Goal: Use online tool/utility: Utilize a website feature to perform a specific function

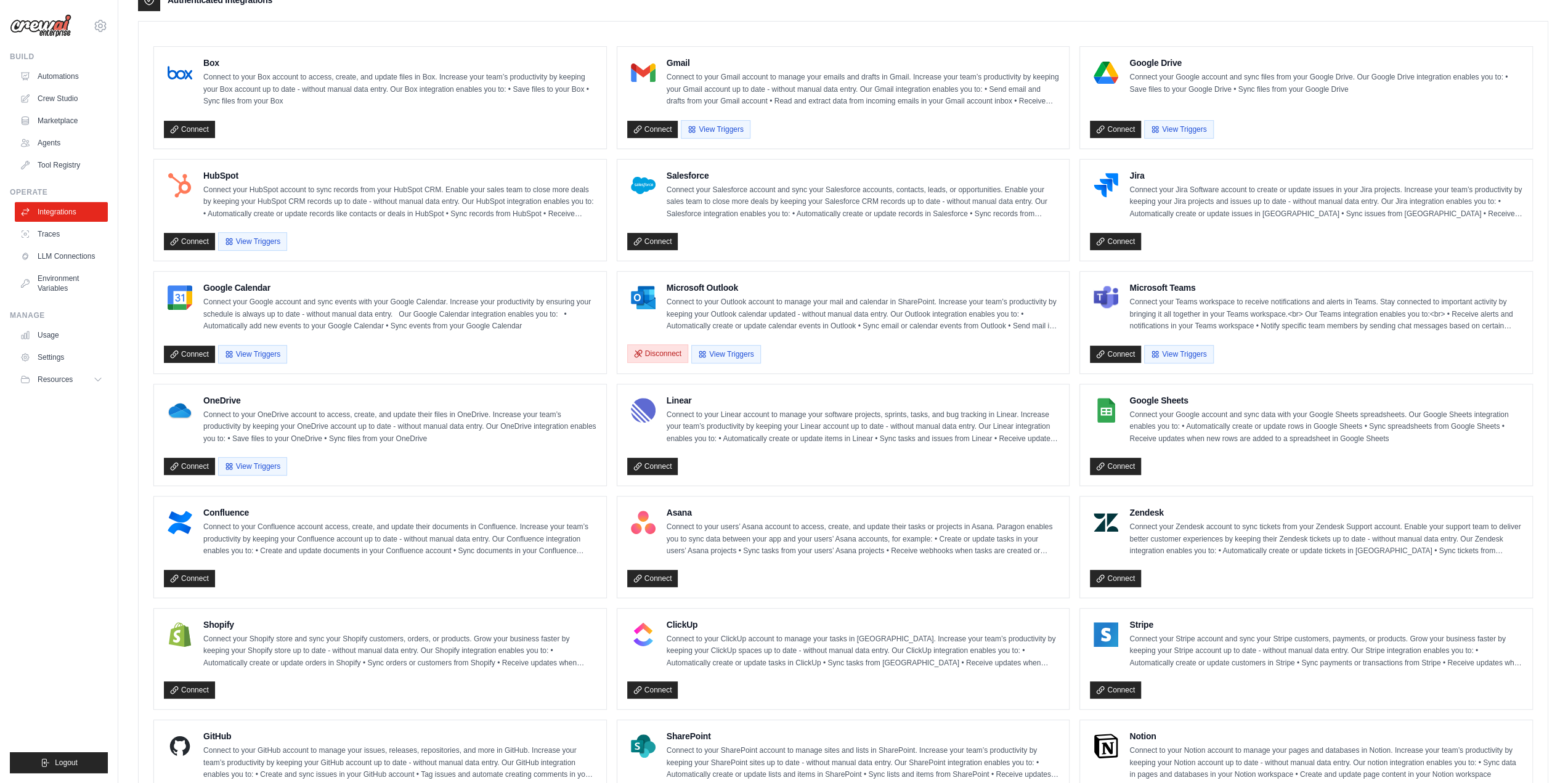
scroll to position [326, 0]
click at [62, 98] on link "Crew Studio" at bounding box center [62, 99] width 93 height 20
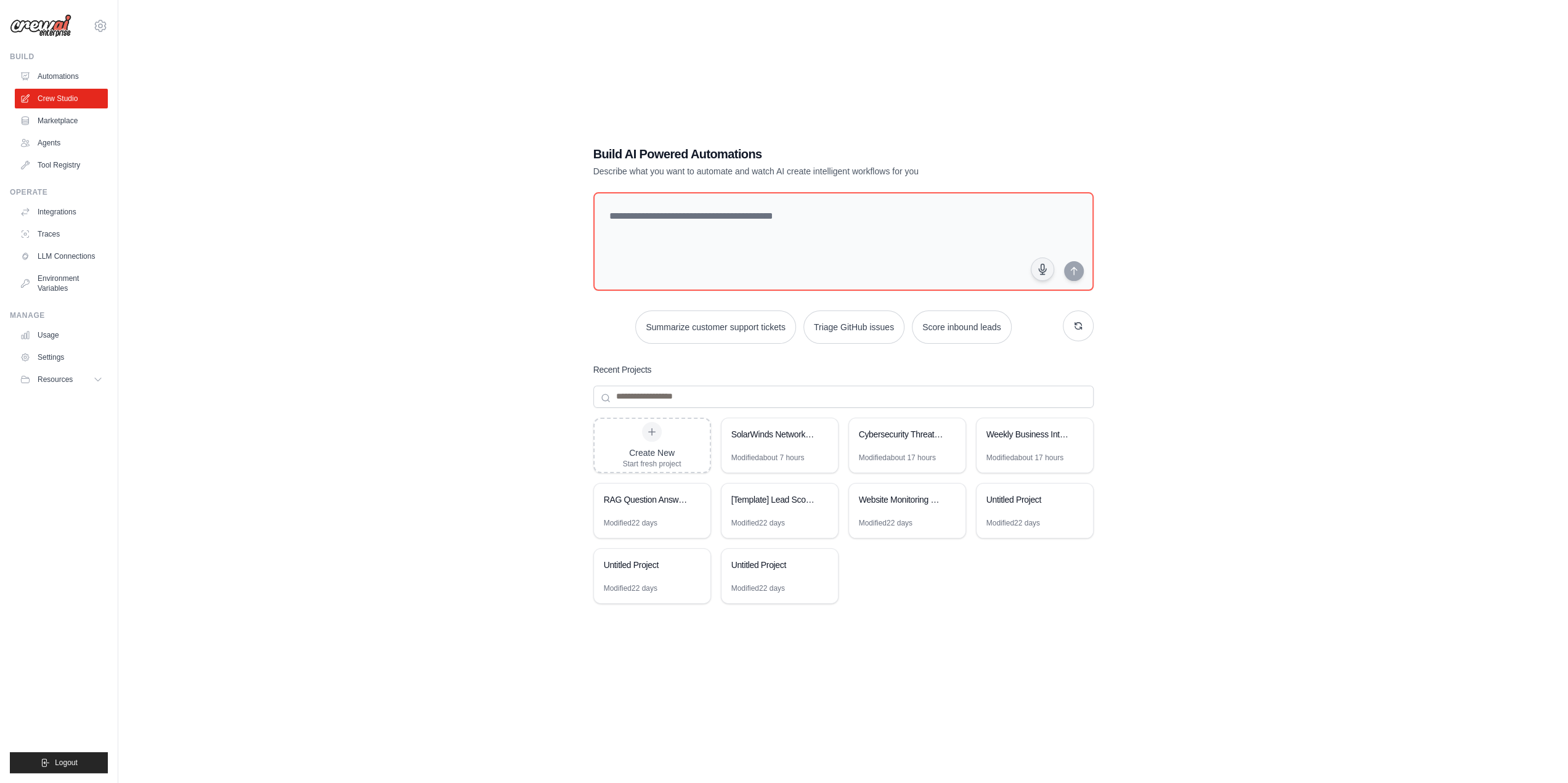
scroll to position [24, 0]
click at [904, 438] on div "Cybersecurity Threat Intelligence Analyzer" at bounding box center [901, 434] width 85 height 12
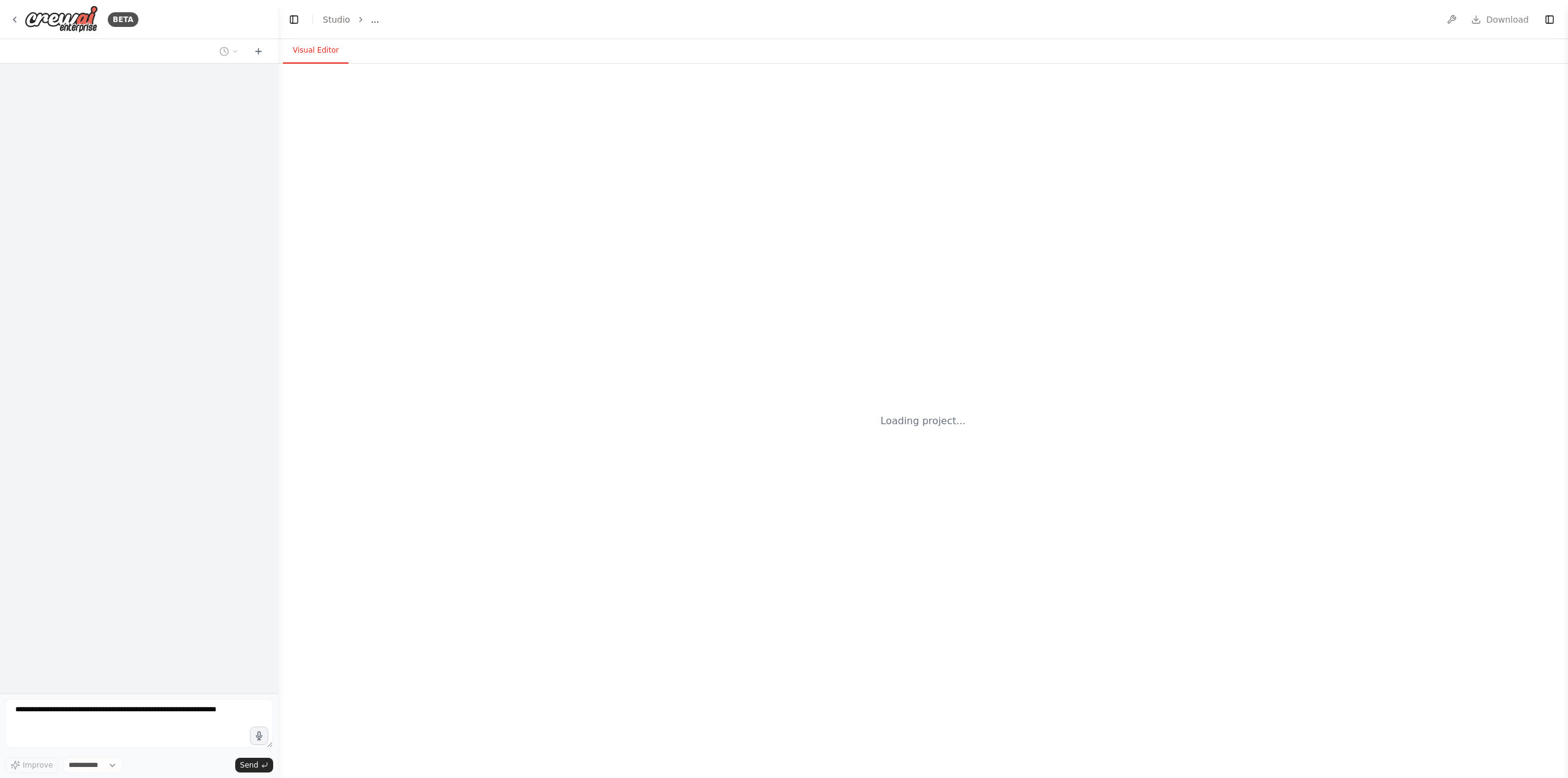
select select "****"
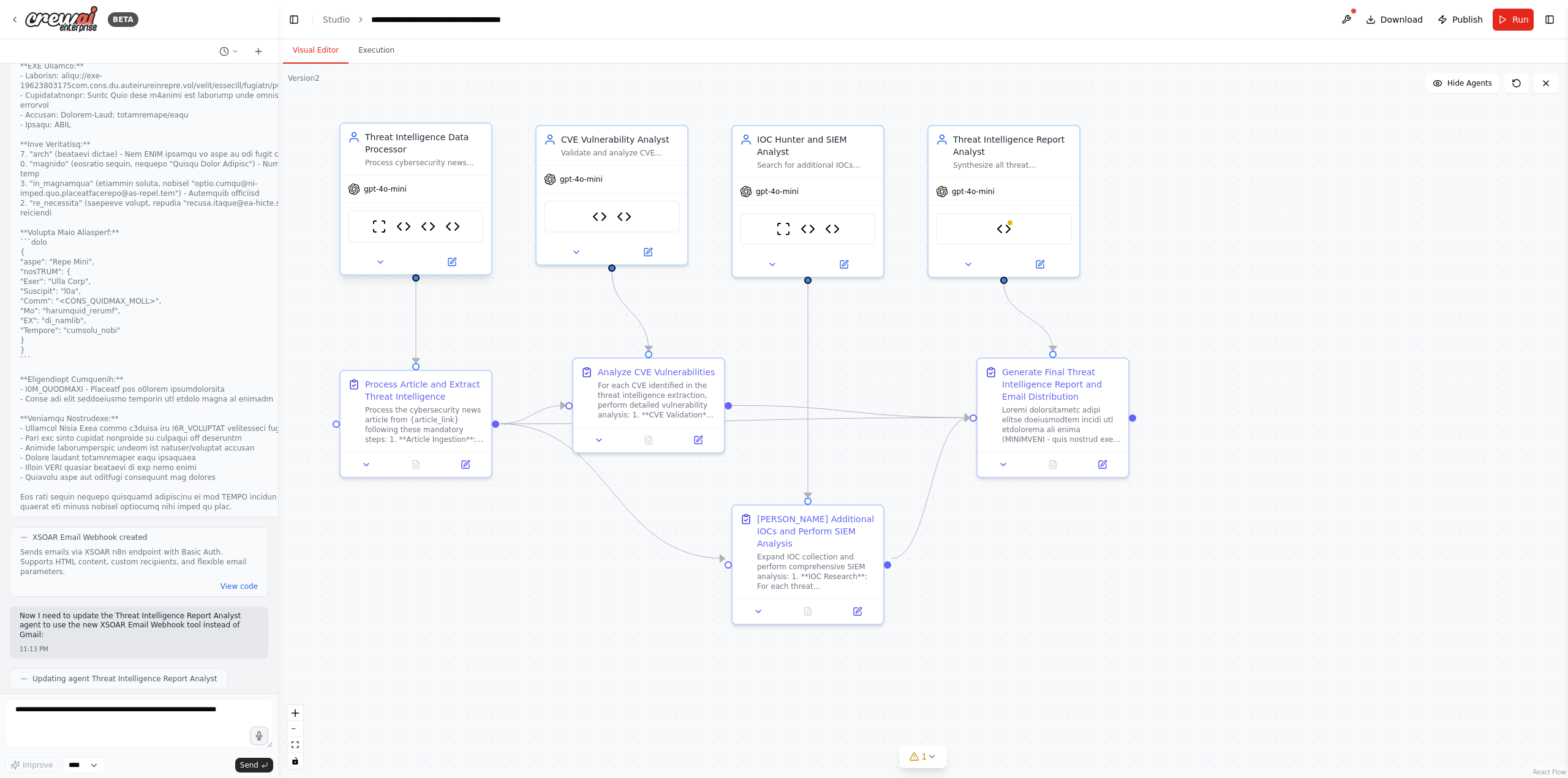
scroll to position [9982, 0]
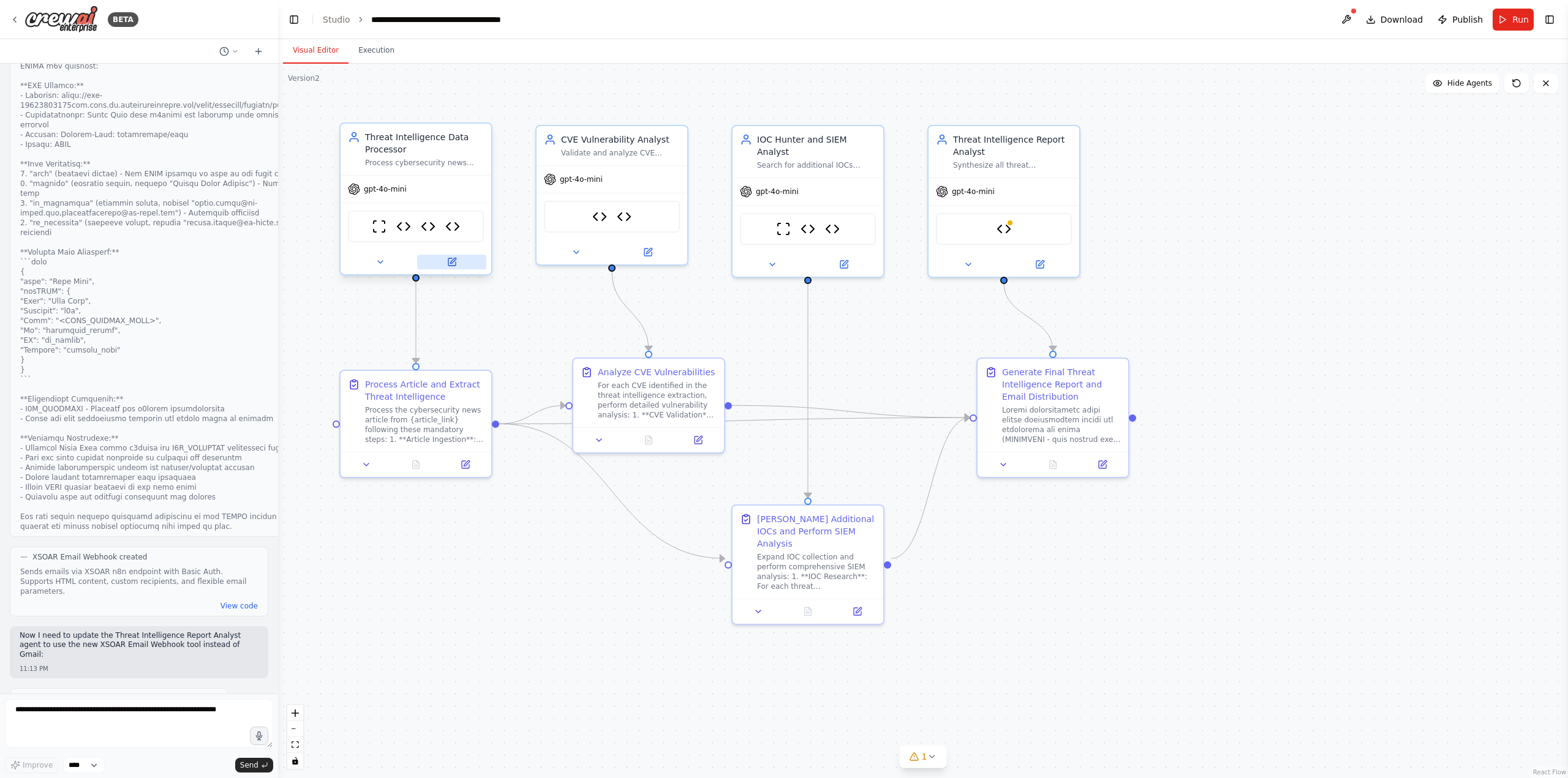
click at [453, 261] on icon at bounding box center [453, 260] width 5 height 5
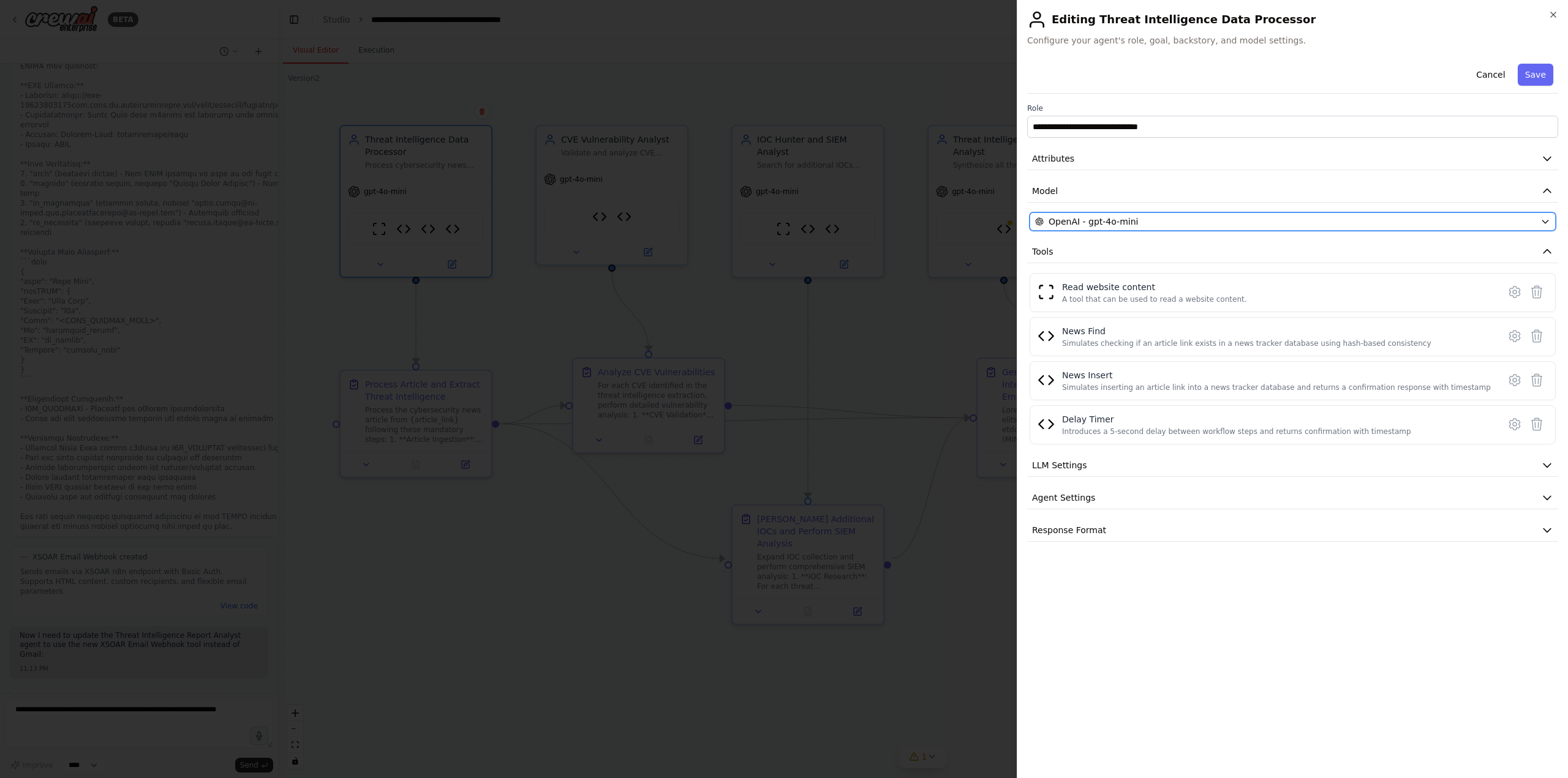
click at [1224, 224] on div "OpenAI - gpt-4o-mini" at bounding box center [1285, 221] width 501 height 12
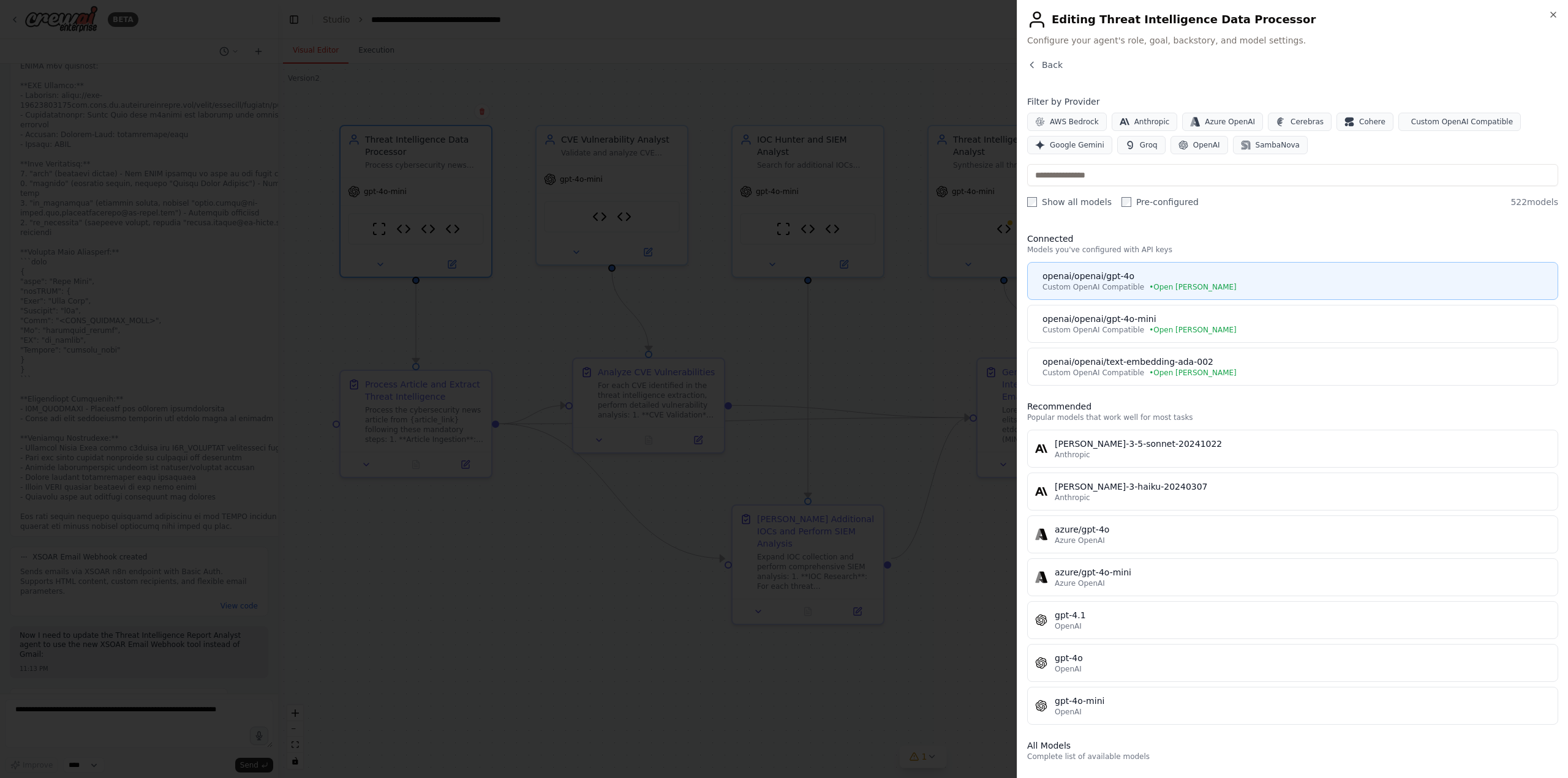
click at [1099, 274] on div "openai/openai/gpt-4o" at bounding box center [1296, 276] width 508 height 12
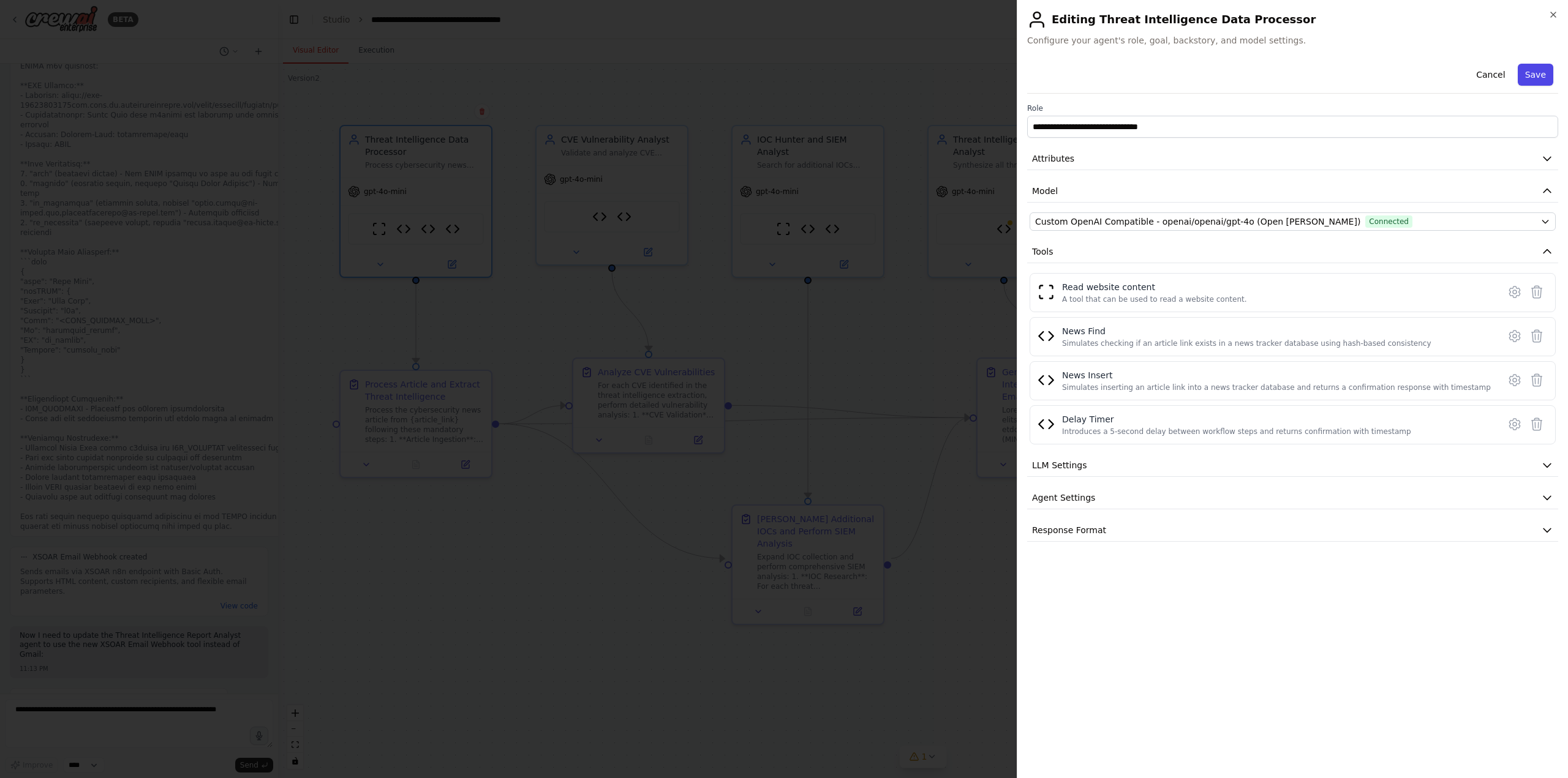
click at [1533, 74] on button "Save" at bounding box center [1535, 74] width 36 height 22
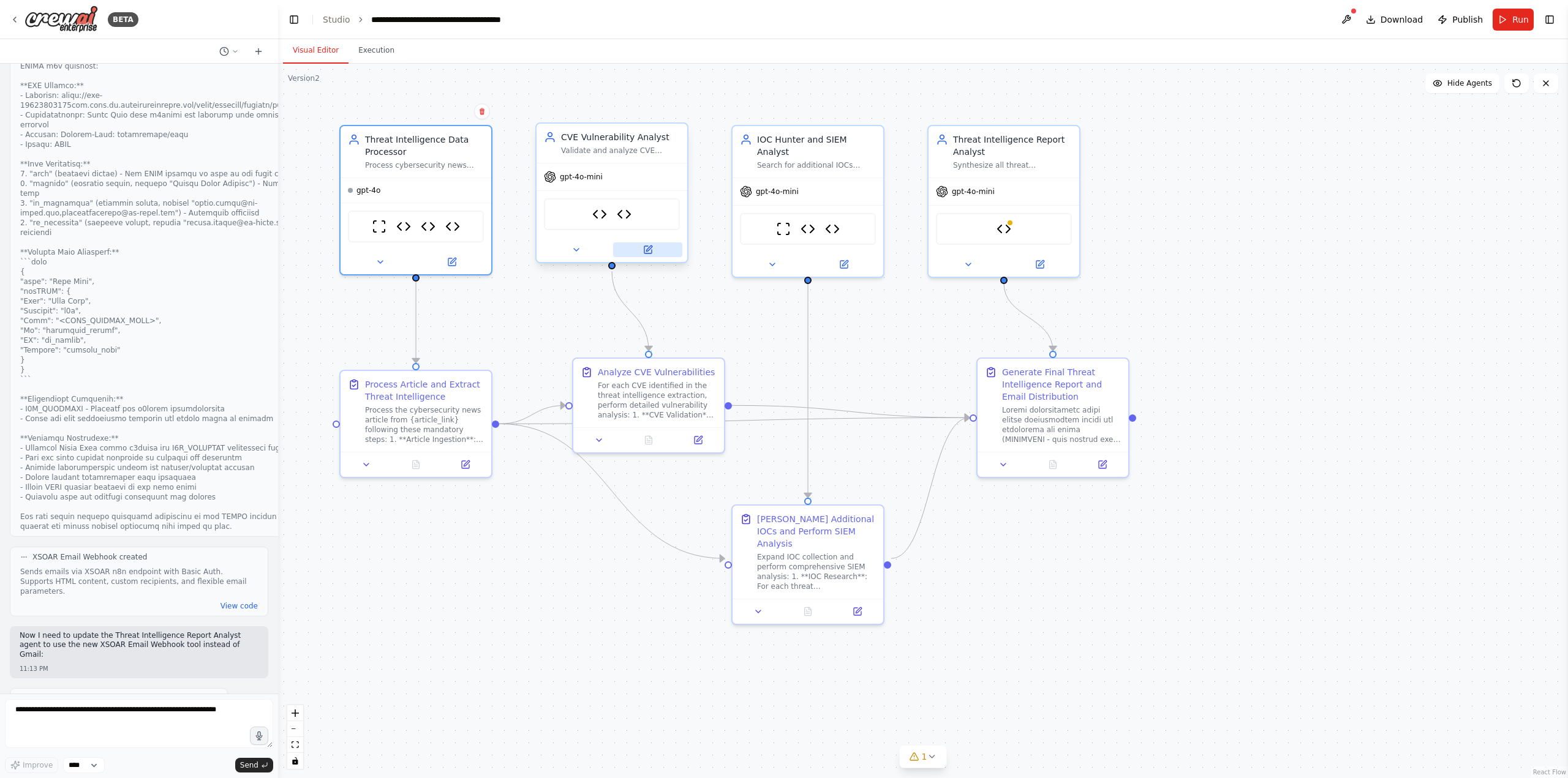
click at [651, 252] on icon at bounding box center [648, 250] width 7 height 7
click at [649, 248] on icon at bounding box center [649, 248] width 5 height 5
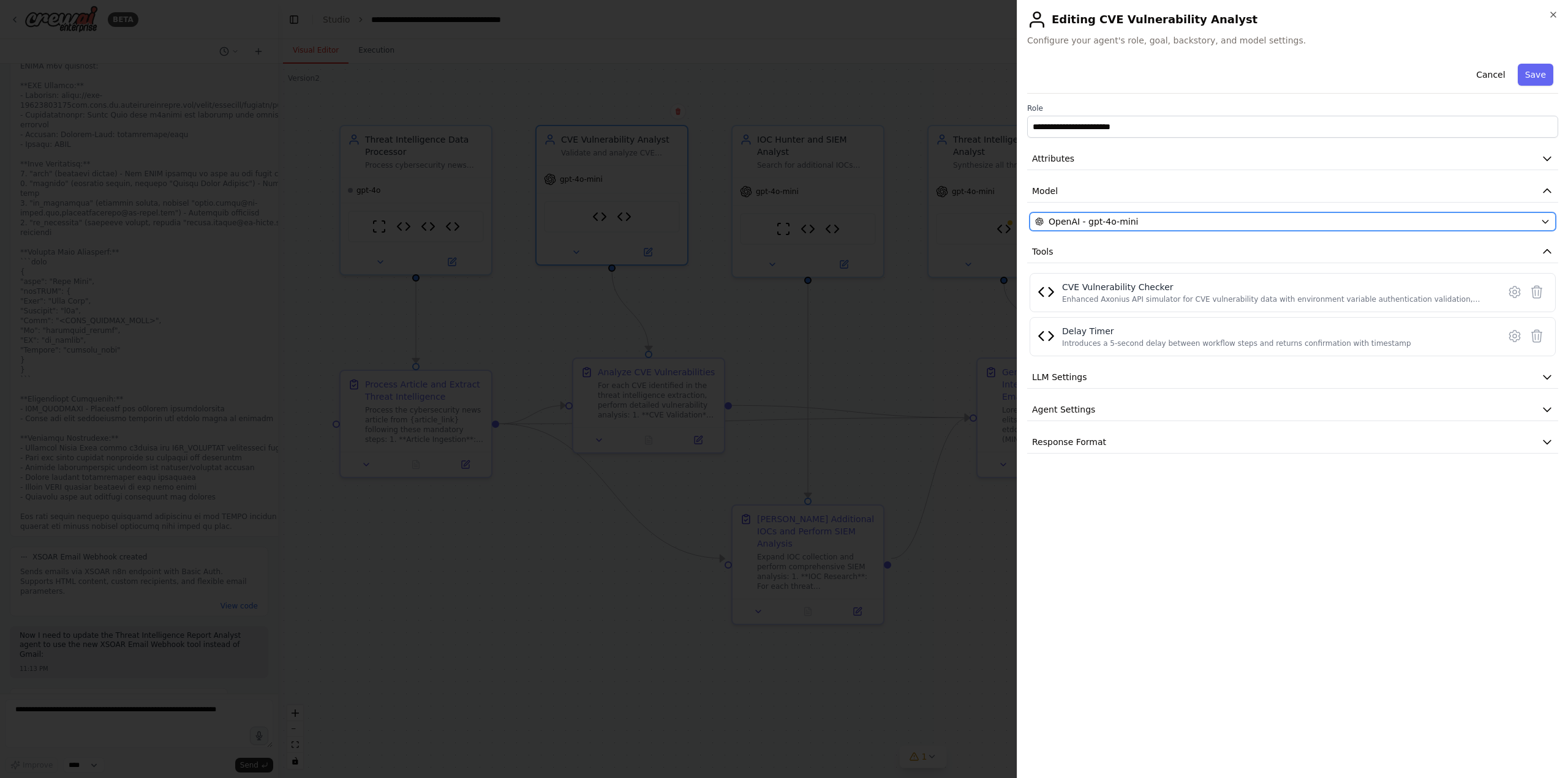
click at [1176, 225] on div "OpenAI - gpt-4o-mini" at bounding box center [1285, 221] width 501 height 12
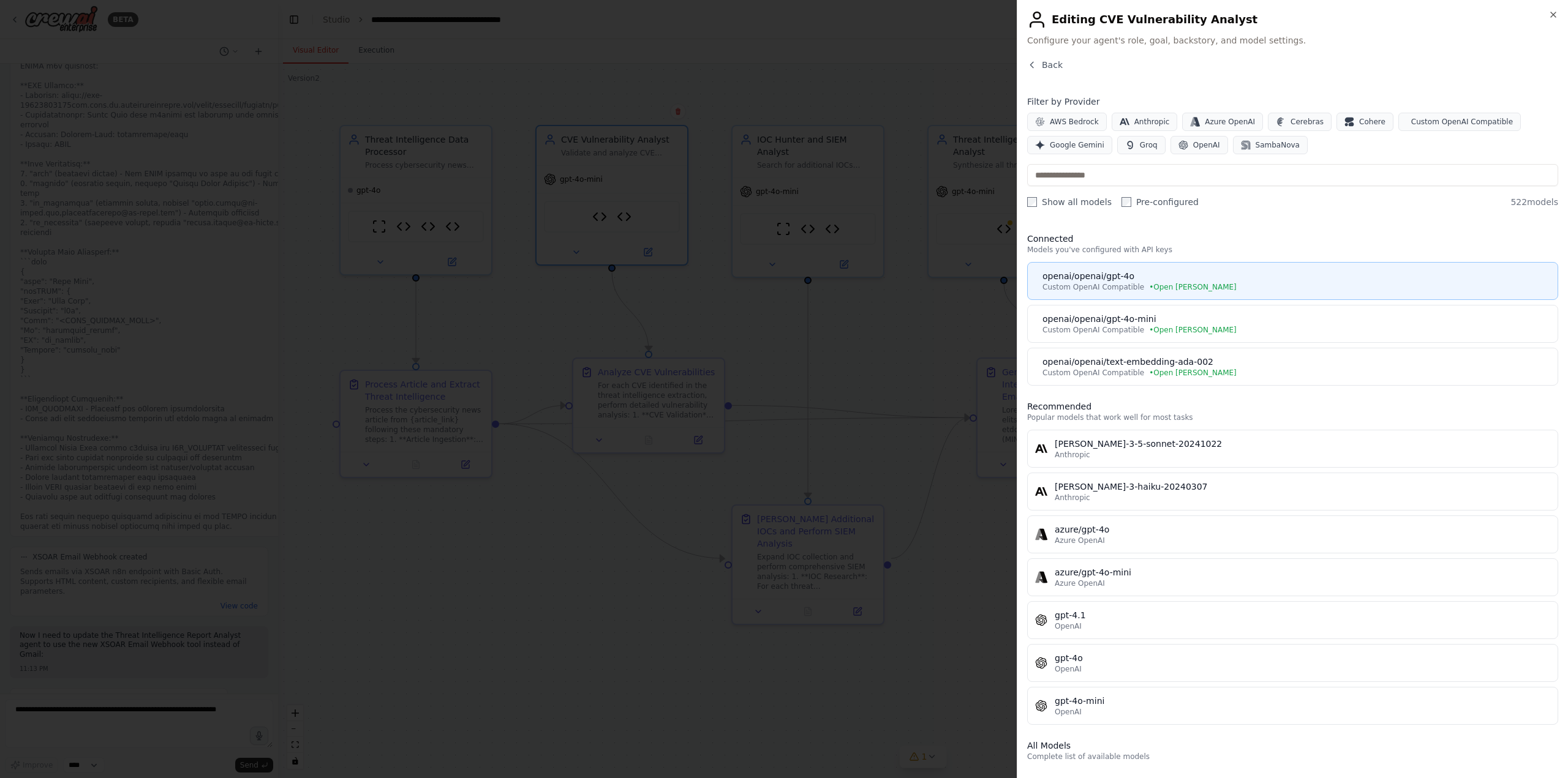
click at [1107, 272] on div "openai/openai/gpt-4o" at bounding box center [1296, 276] width 508 height 12
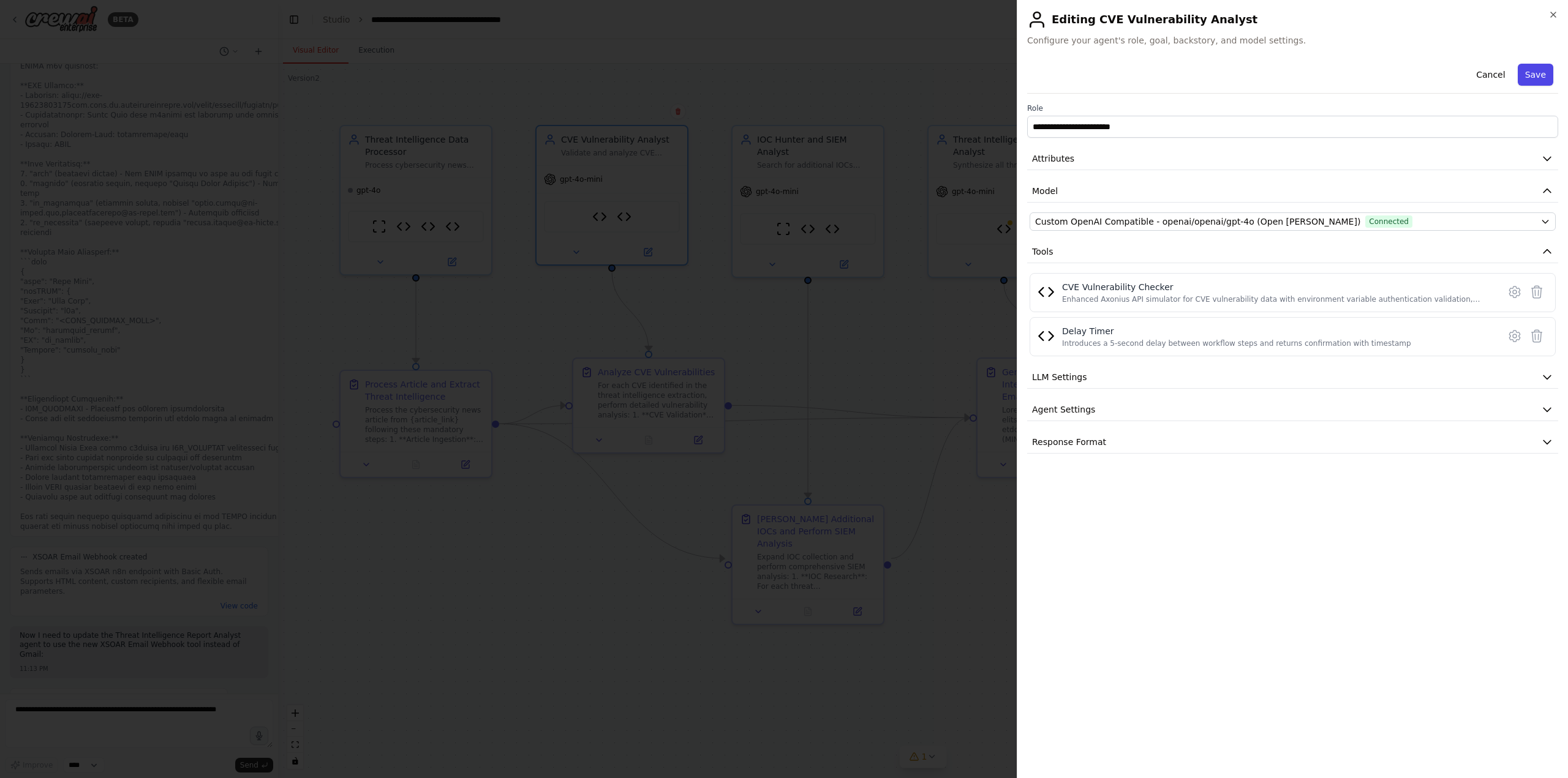
click at [1538, 82] on button "Save" at bounding box center [1535, 74] width 36 height 22
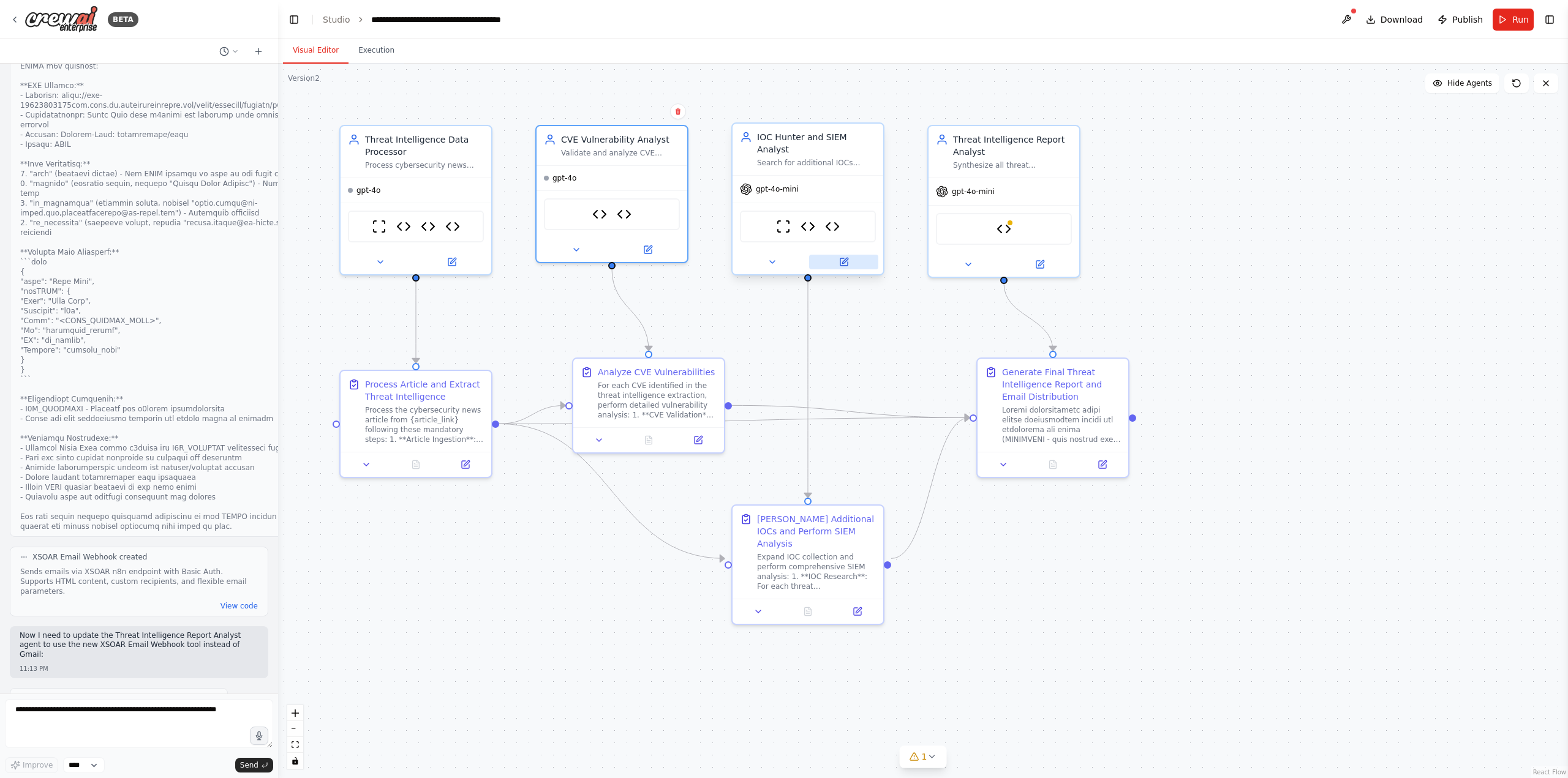
click at [847, 255] on button at bounding box center [843, 262] width 69 height 15
click at [849, 255] on button at bounding box center [843, 262] width 69 height 15
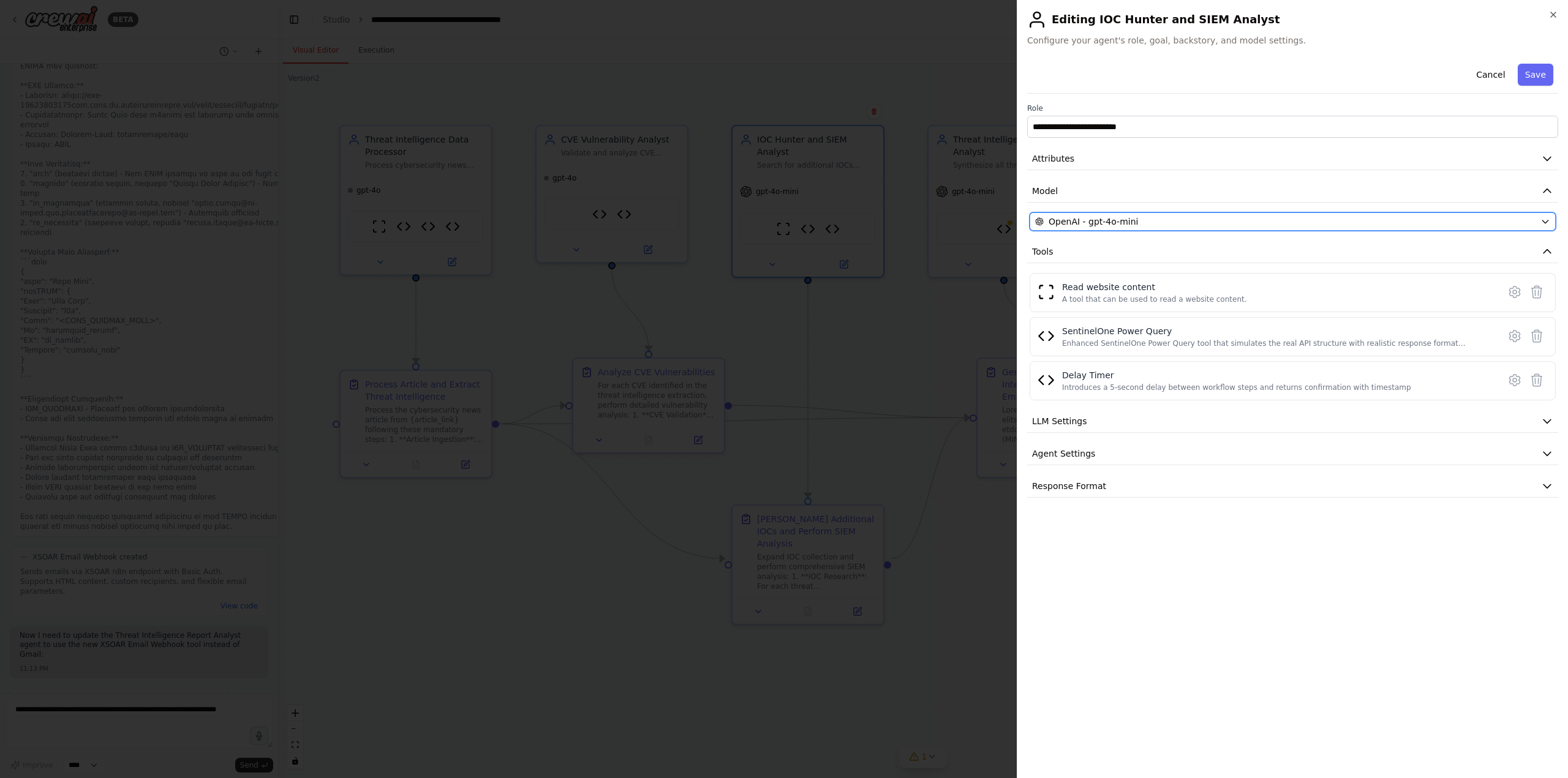
click at [1186, 222] on div "OpenAI - gpt-4o-mini" at bounding box center [1285, 221] width 501 height 12
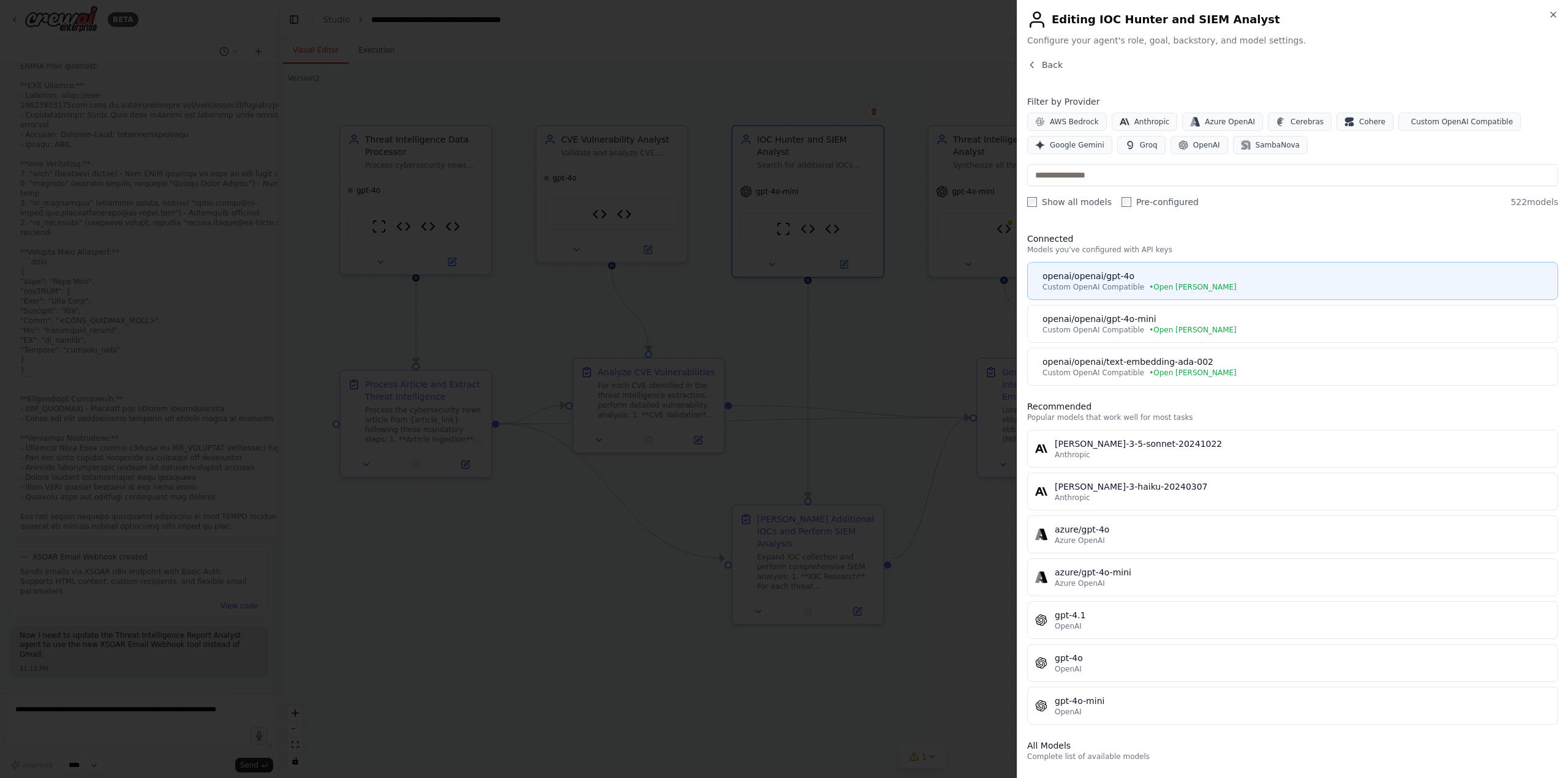
click at [1108, 274] on div "openai/openai/gpt-4o" at bounding box center [1296, 276] width 508 height 12
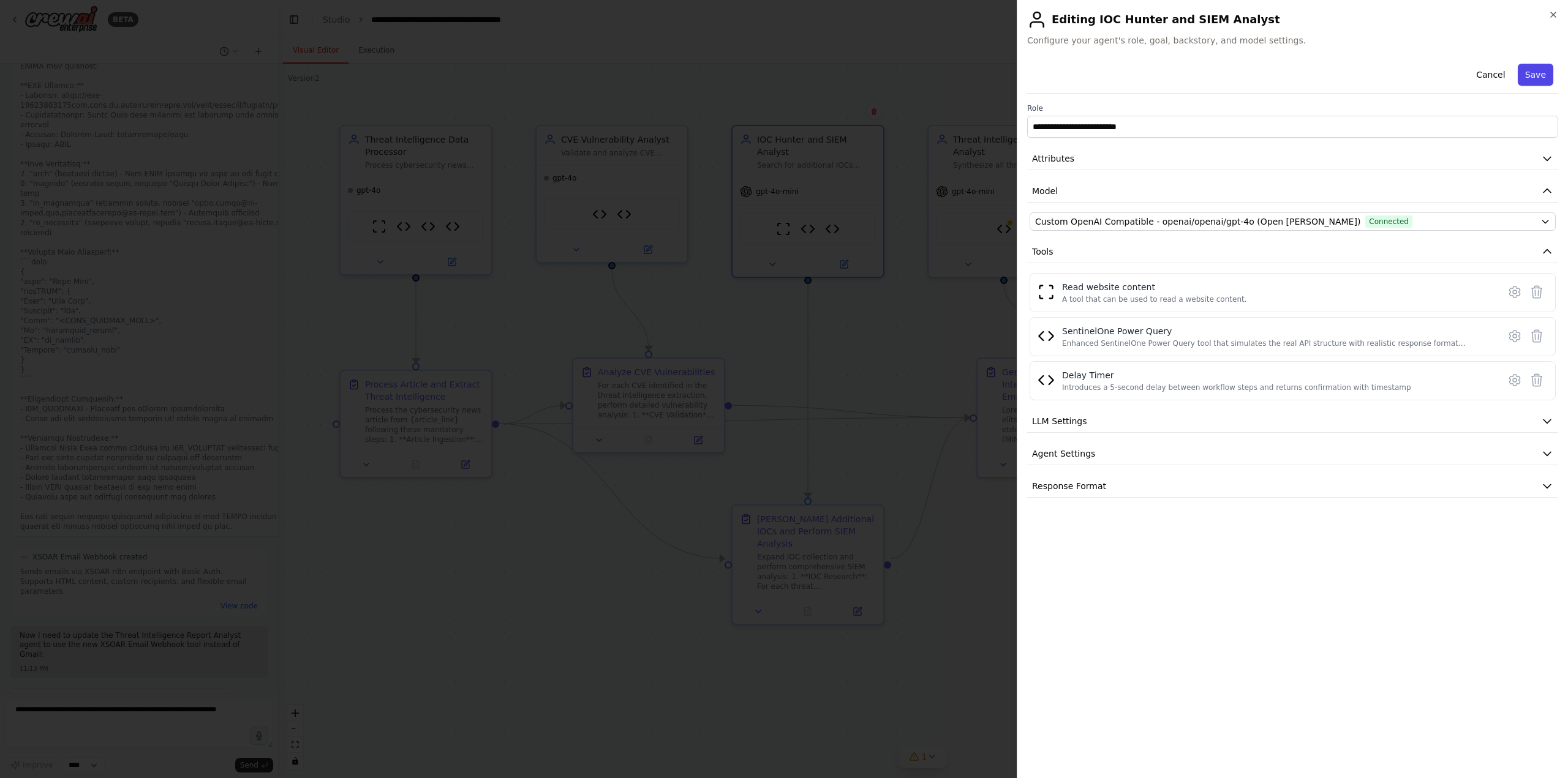
click at [1537, 78] on button "Save" at bounding box center [1535, 74] width 36 height 22
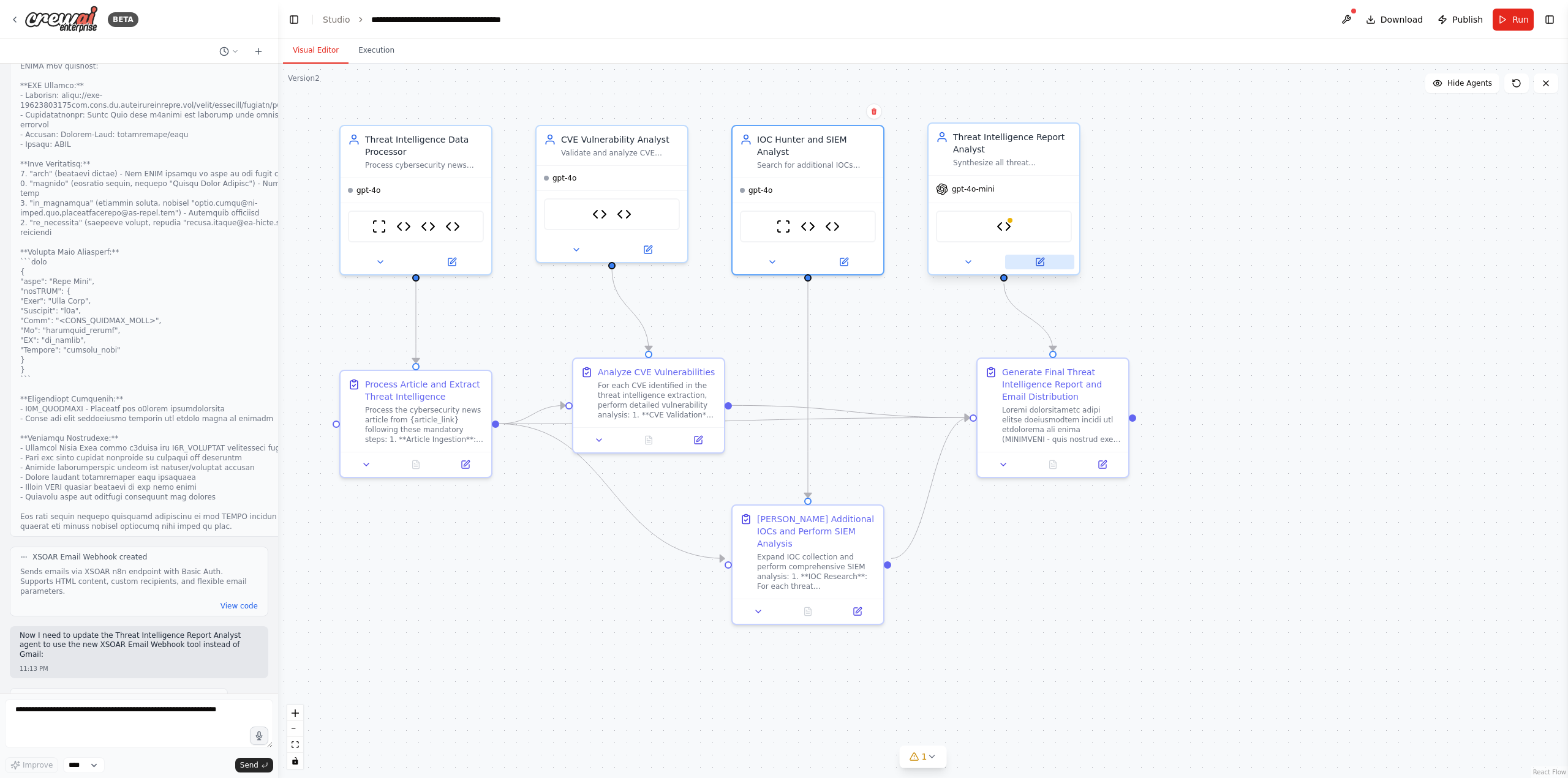
click at [1038, 258] on icon at bounding box center [1040, 262] width 7 height 7
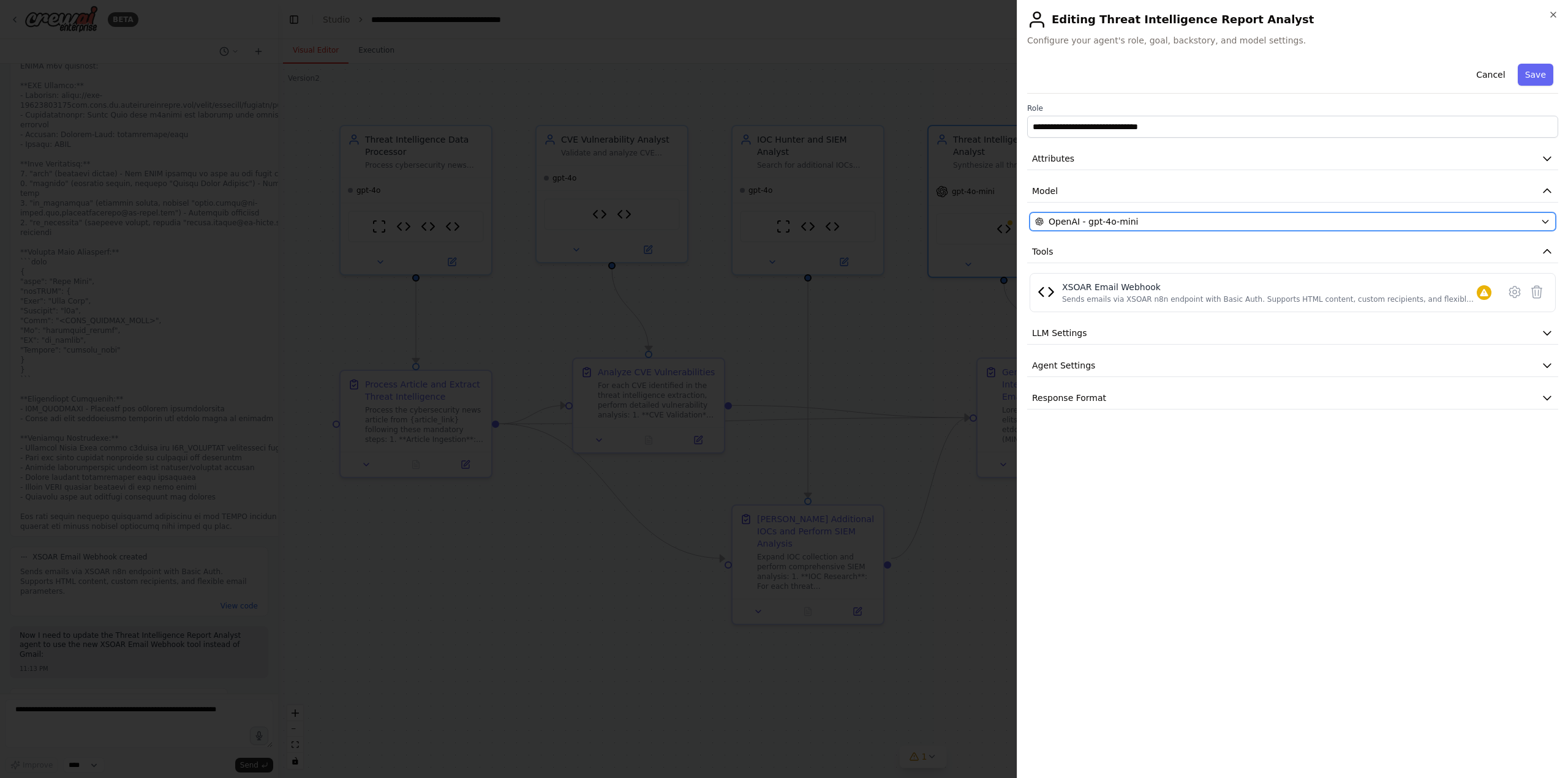
click at [1288, 219] on div "OpenAI - gpt-4o-mini" at bounding box center [1285, 221] width 501 height 12
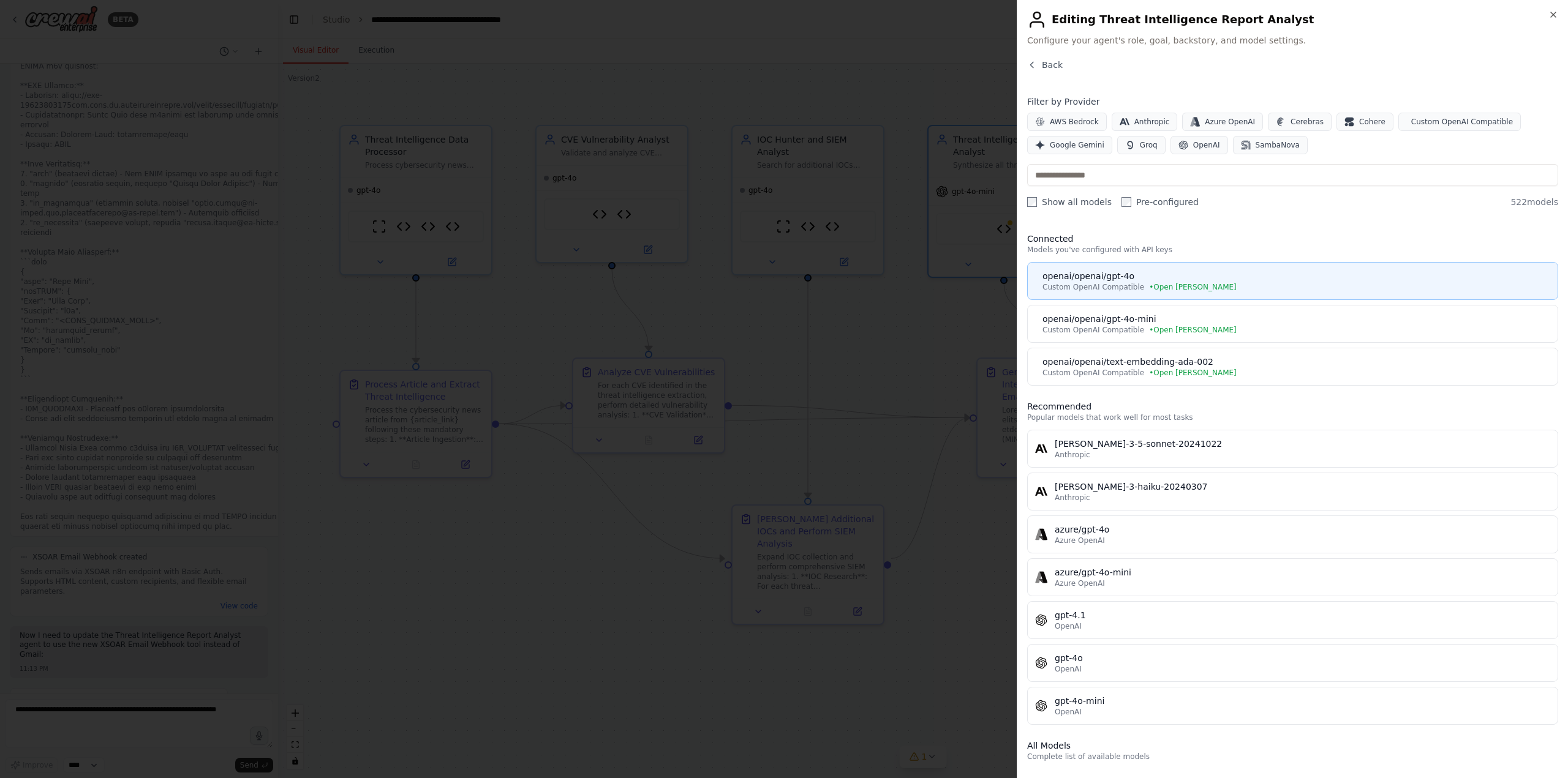
click at [1119, 280] on div "openai/openai/gpt-4o" at bounding box center [1296, 276] width 508 height 12
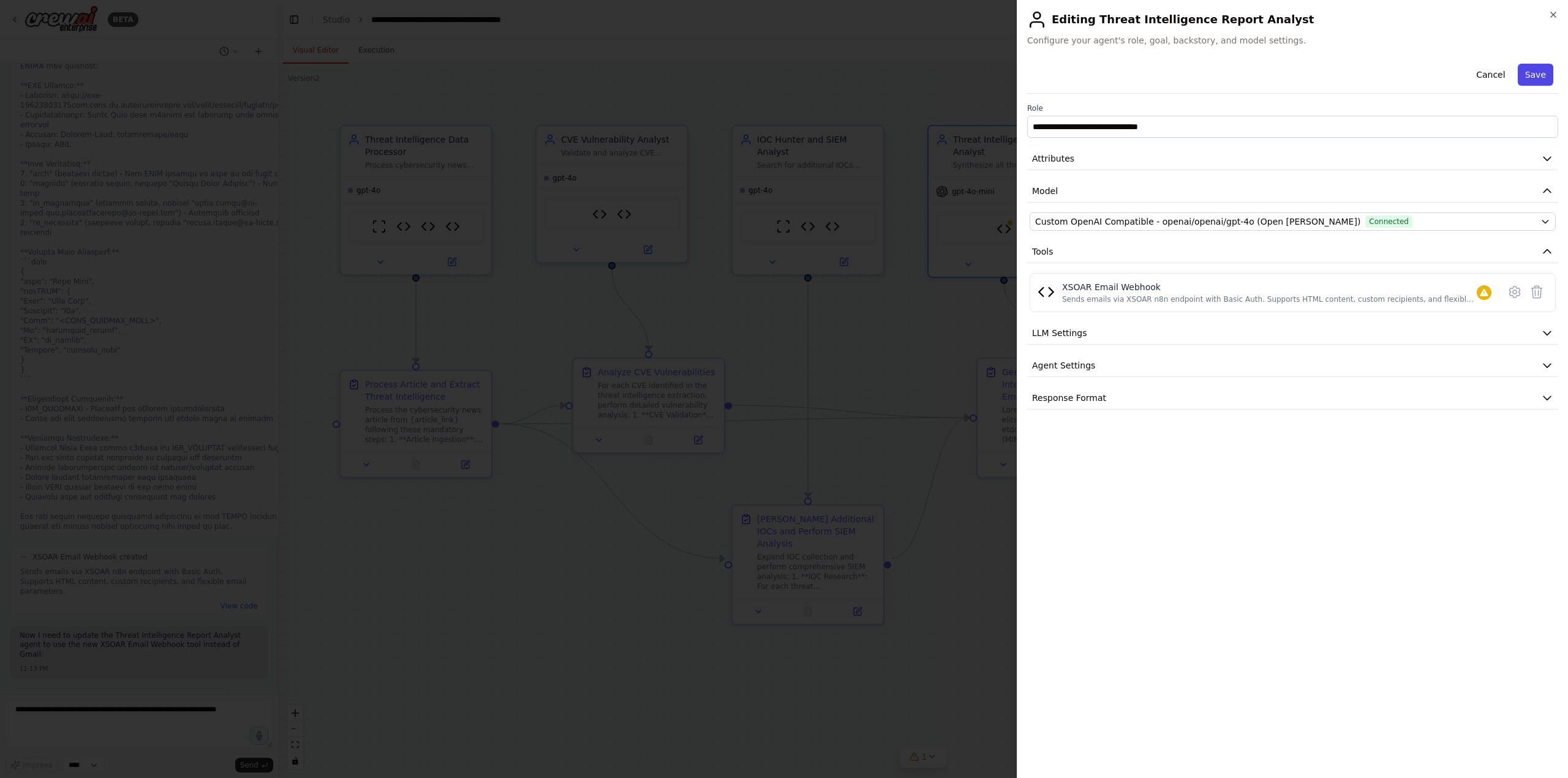
click at [1540, 79] on button "Save" at bounding box center [1535, 74] width 36 height 22
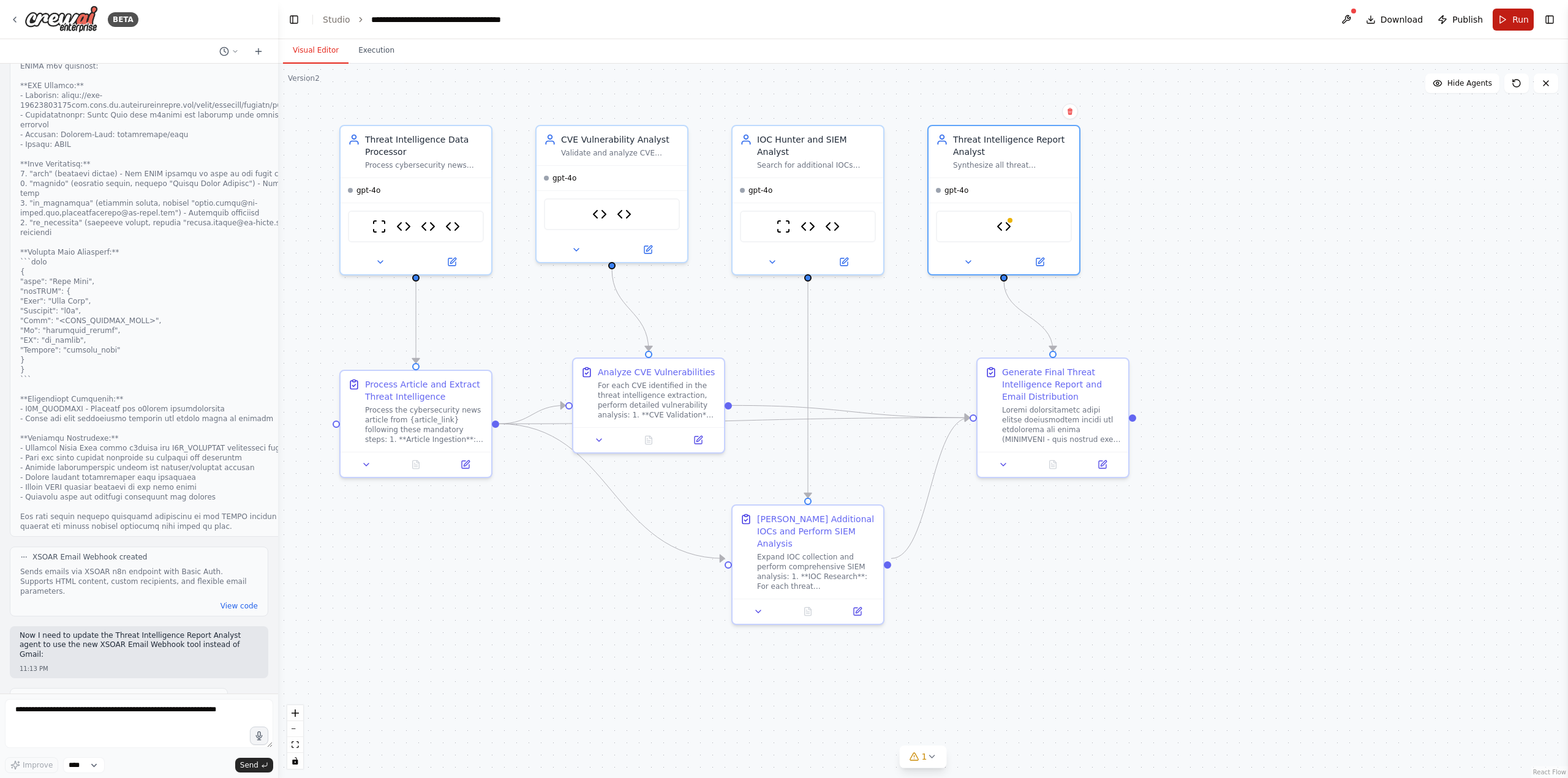
click at [1513, 20] on span "Run" at bounding box center [1520, 20] width 16 height 12
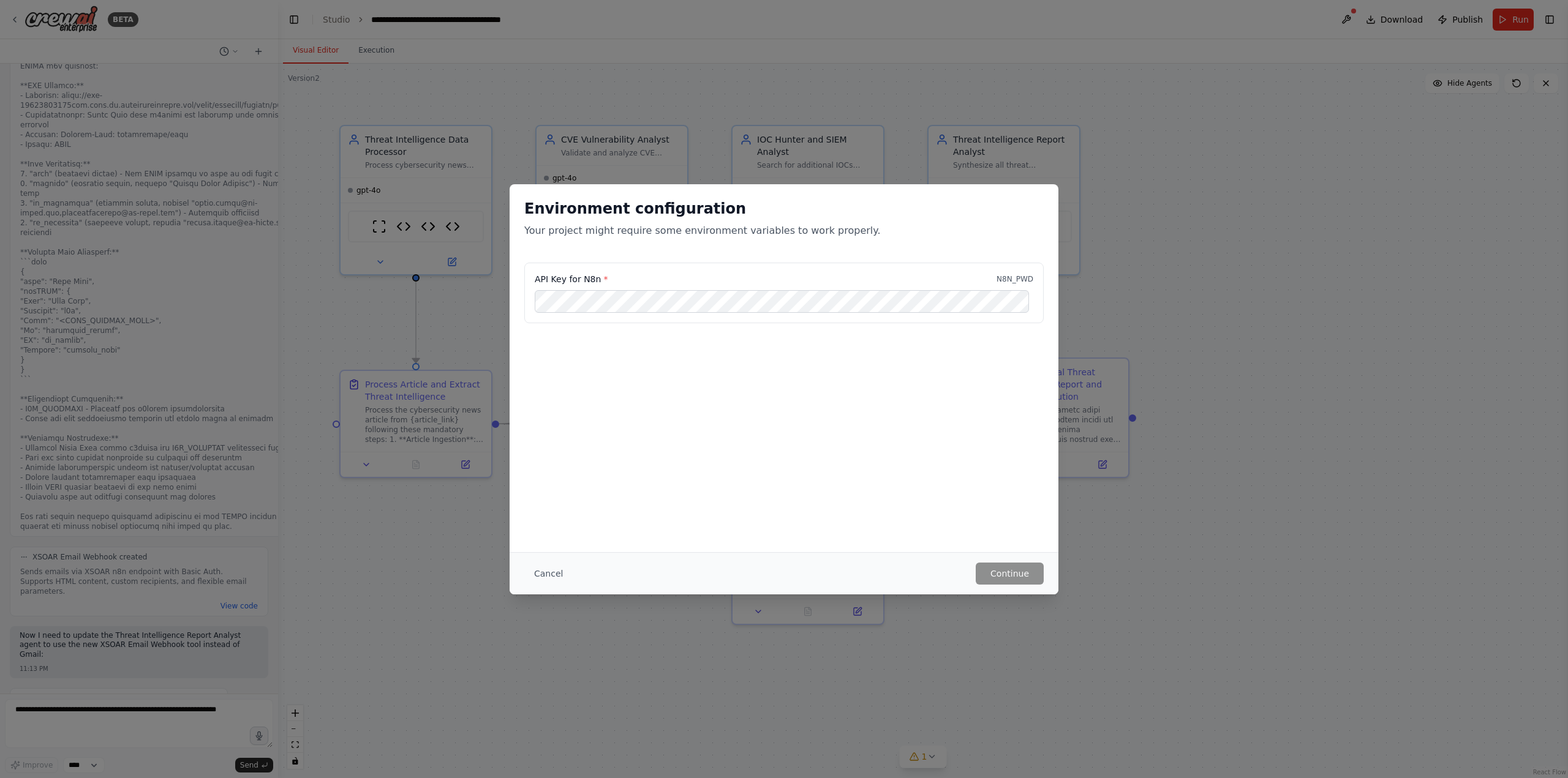
click at [551, 575] on button "Cancel" at bounding box center [548, 573] width 49 height 22
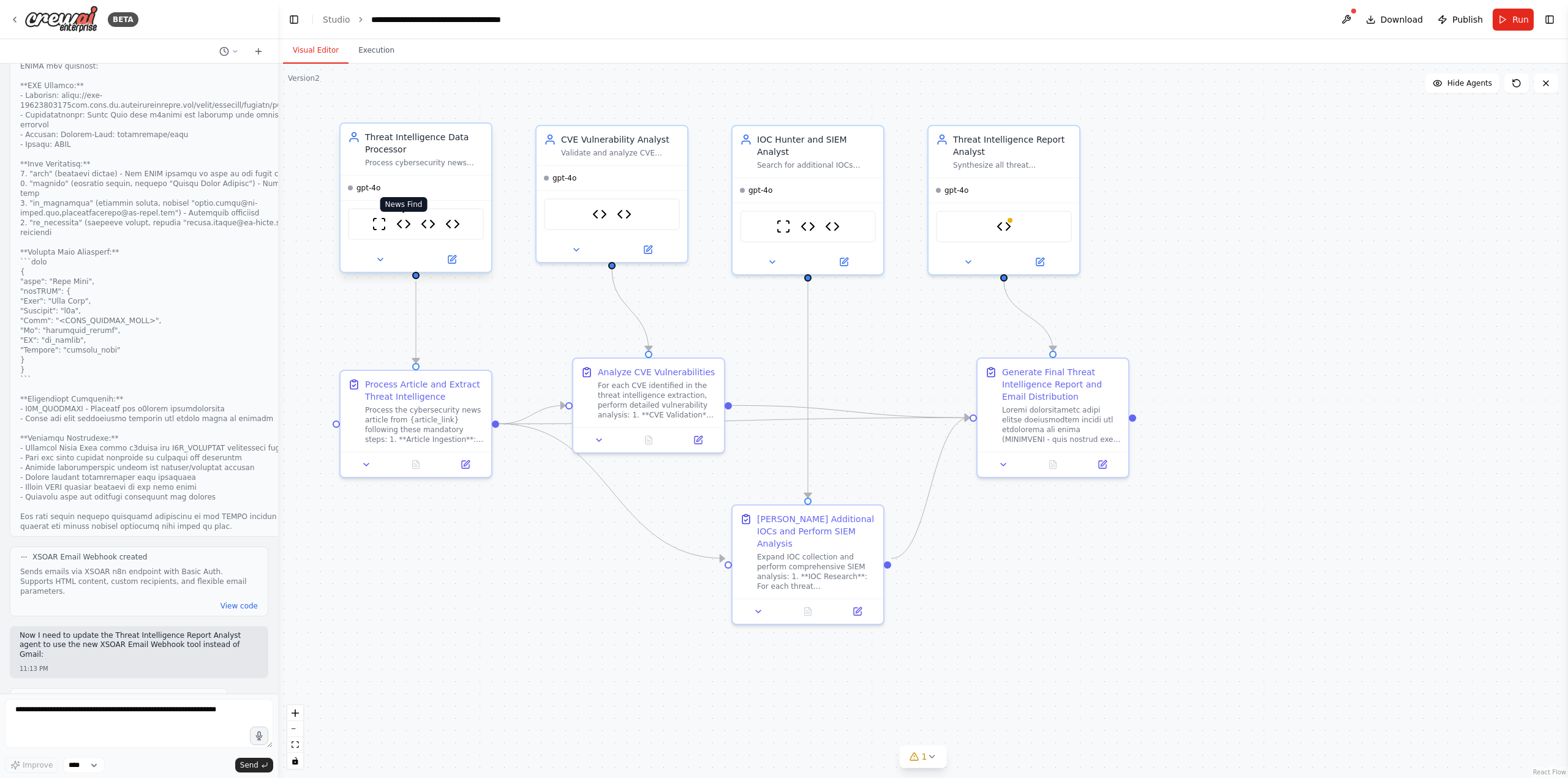
click at [404, 225] on img at bounding box center [403, 224] width 15 height 15
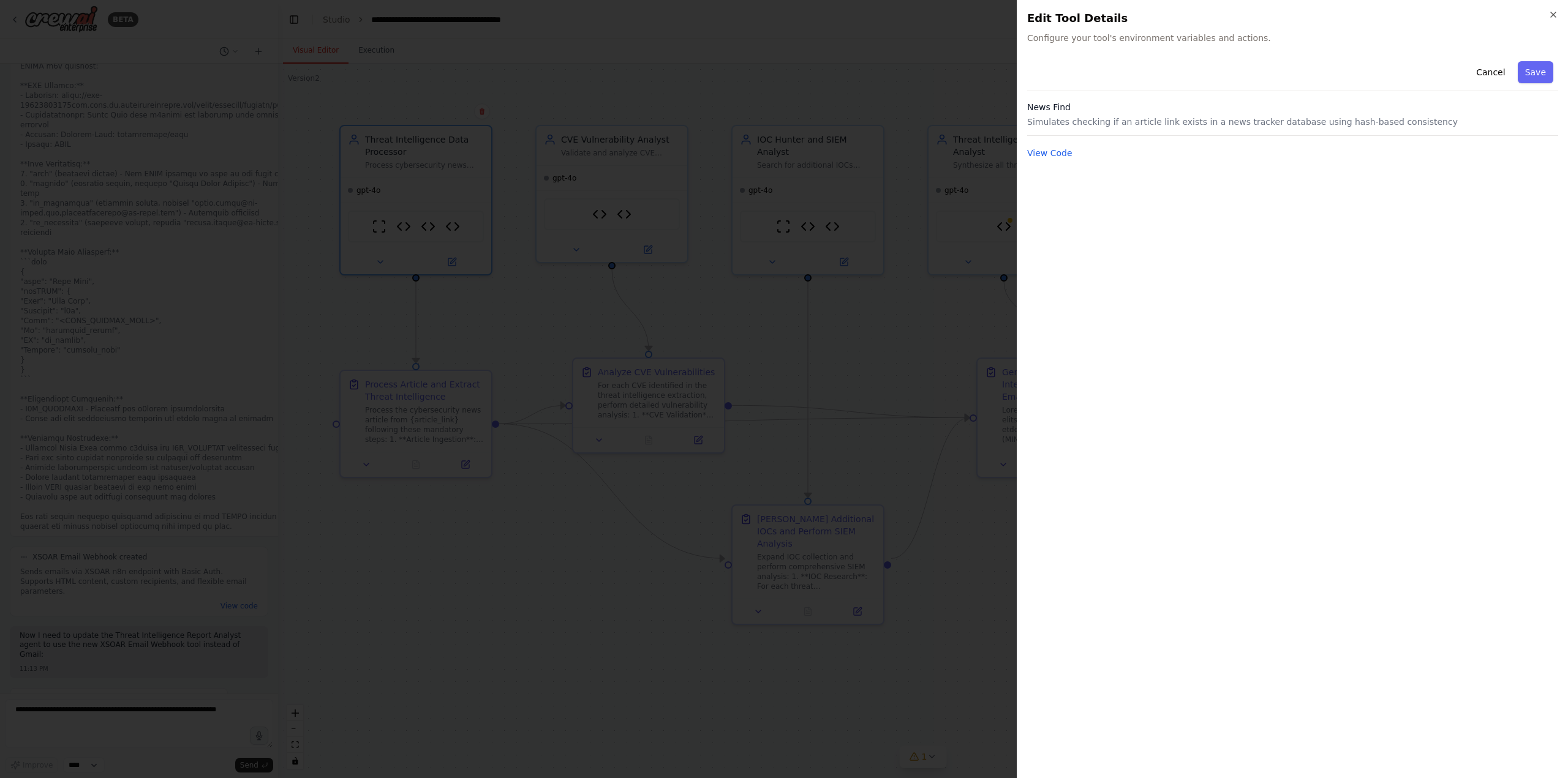
drag, startPoint x: 1552, startPoint y: 19, endPoint x: 1526, endPoint y: 23, distance: 26.3
click at [1552, 19] on icon "button" at bounding box center [1552, 14] width 10 height 10
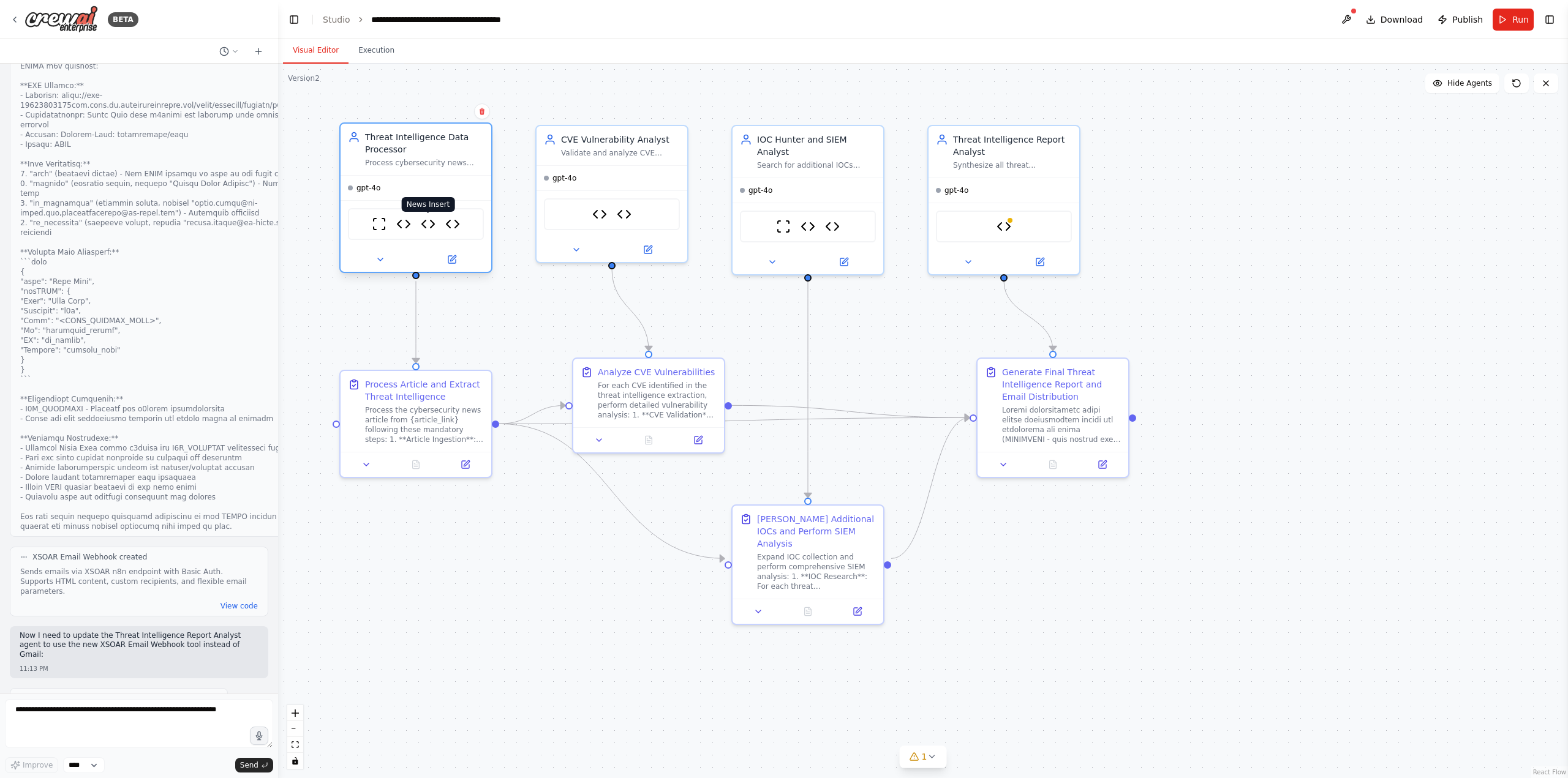
click at [433, 224] on img at bounding box center [428, 224] width 15 height 15
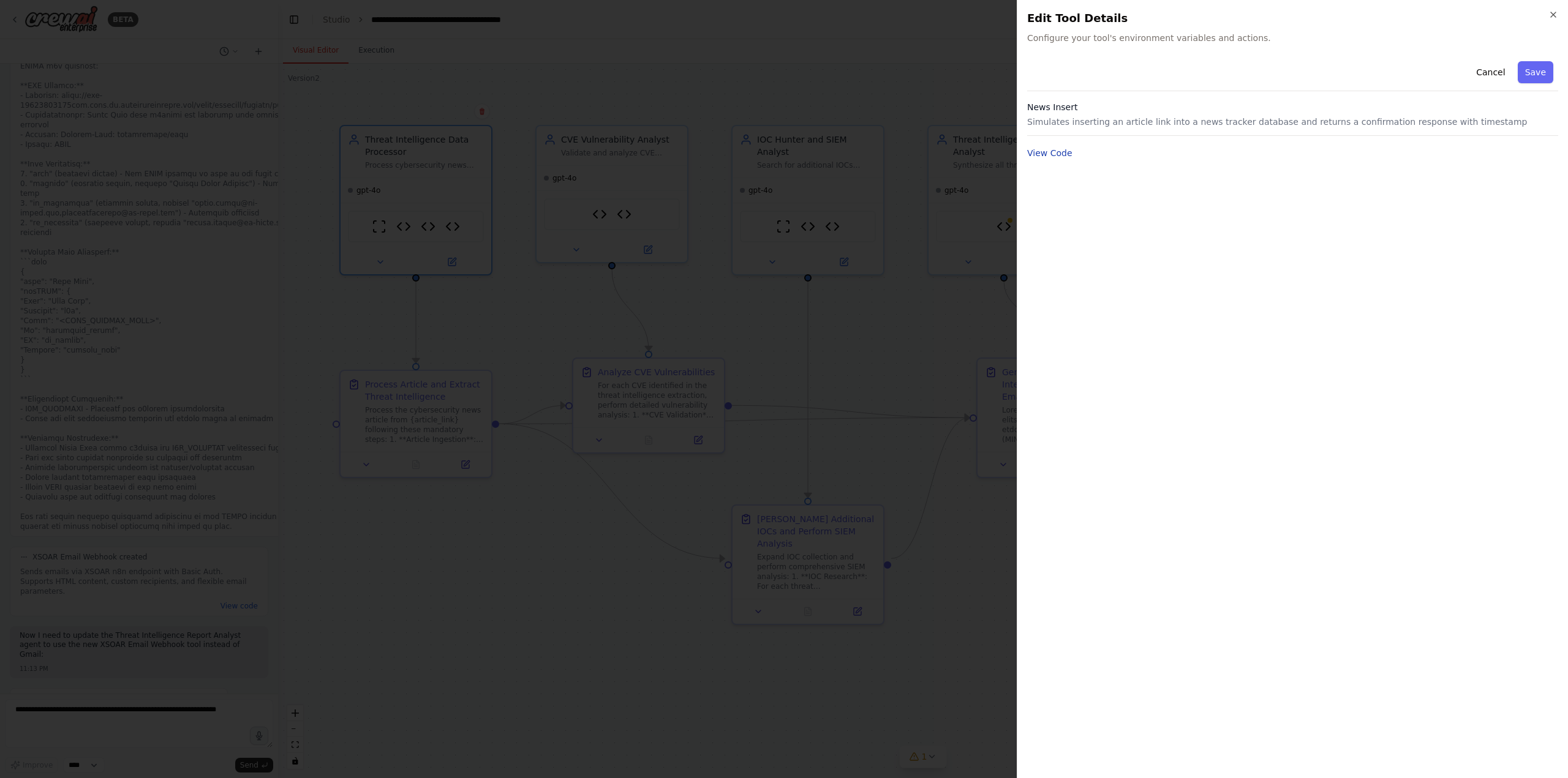
click at [1058, 155] on button "View Code" at bounding box center [1050, 153] width 45 height 12
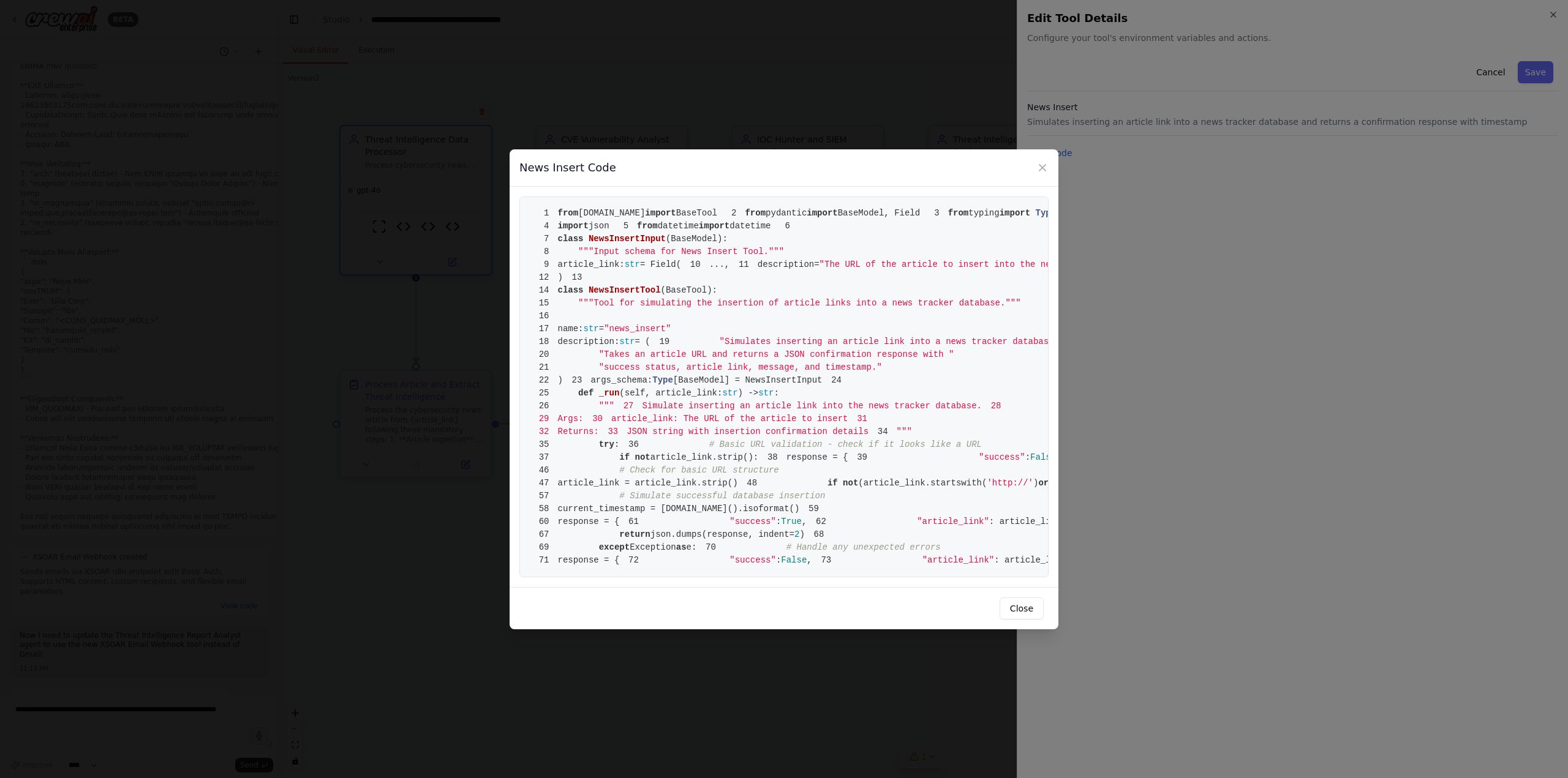
scroll to position [0, 0]
click at [1042, 161] on icon at bounding box center [1042, 167] width 12 height 12
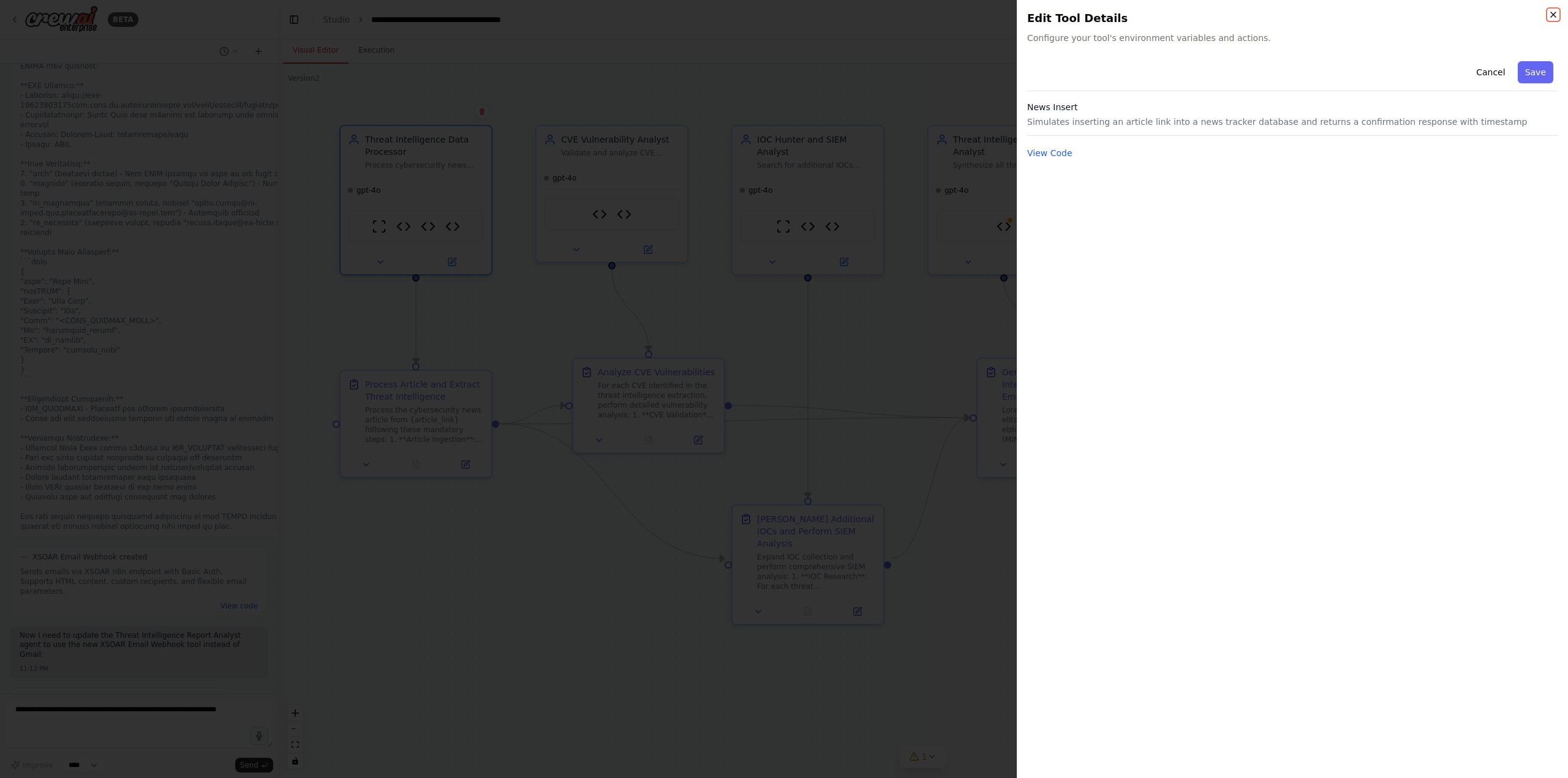
click at [1549, 17] on icon "button" at bounding box center [1552, 14] width 10 height 10
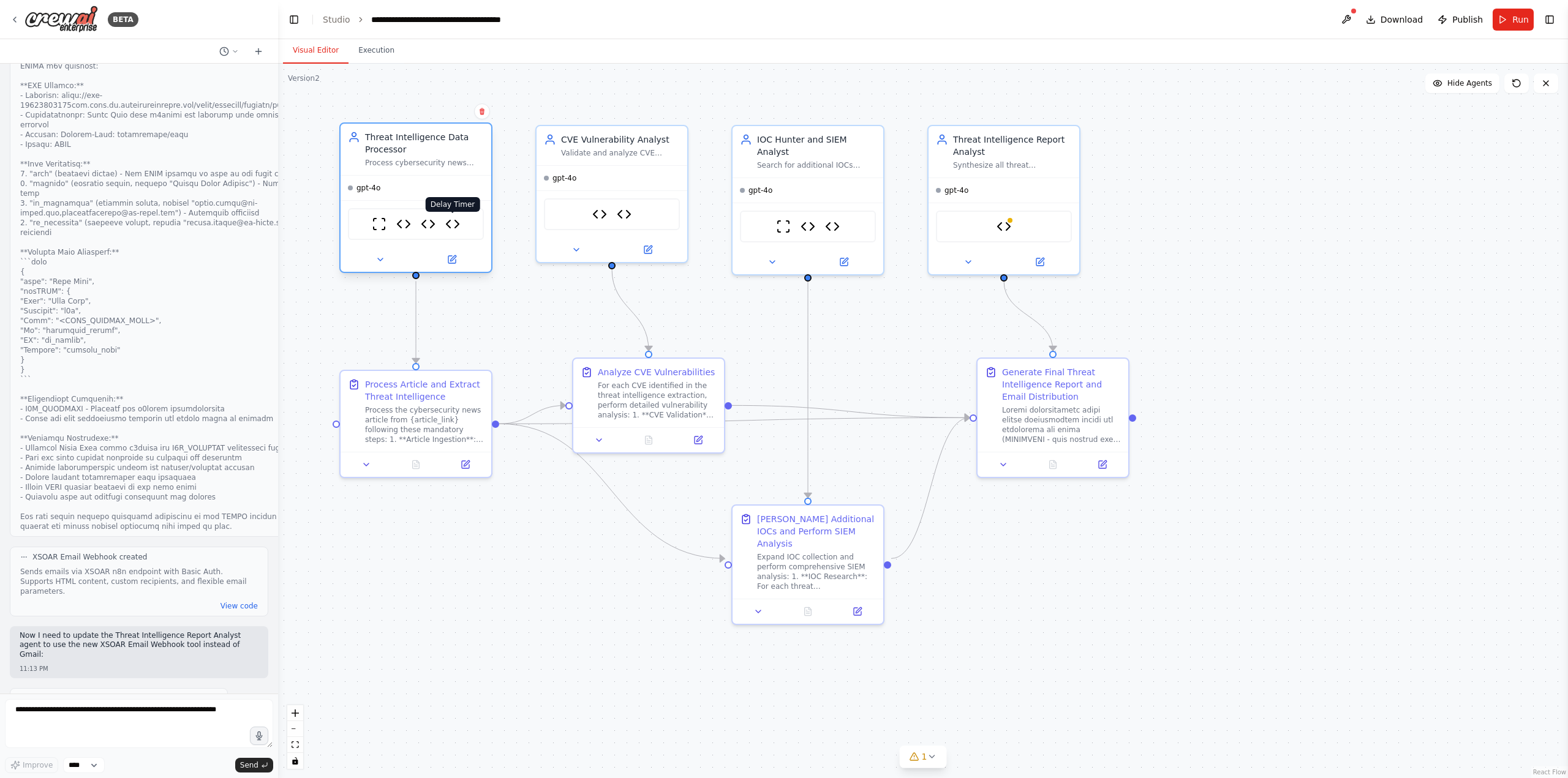
click at [451, 226] on img at bounding box center [452, 224] width 15 height 15
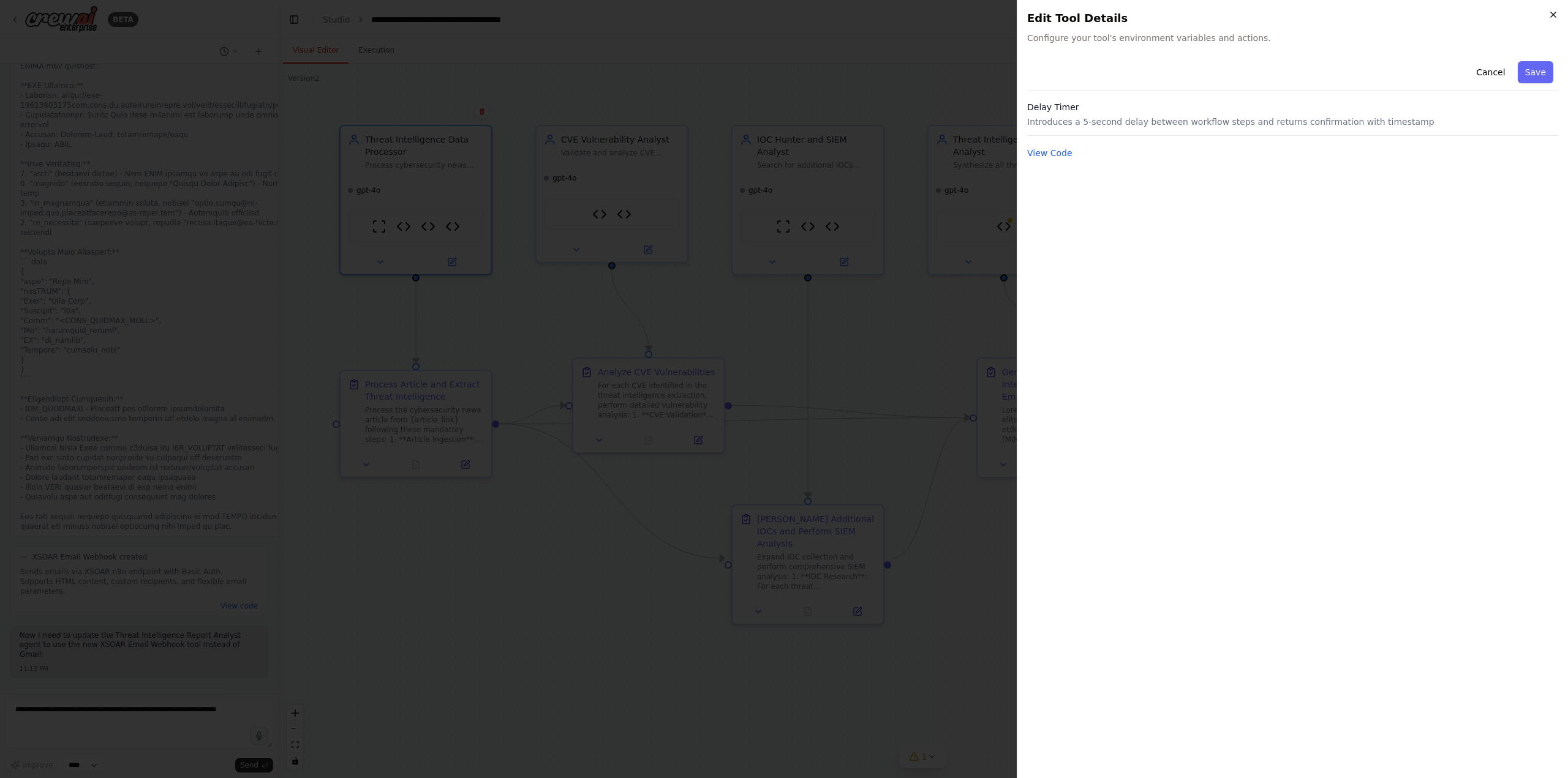
click at [1555, 18] on icon "button" at bounding box center [1552, 14] width 10 height 10
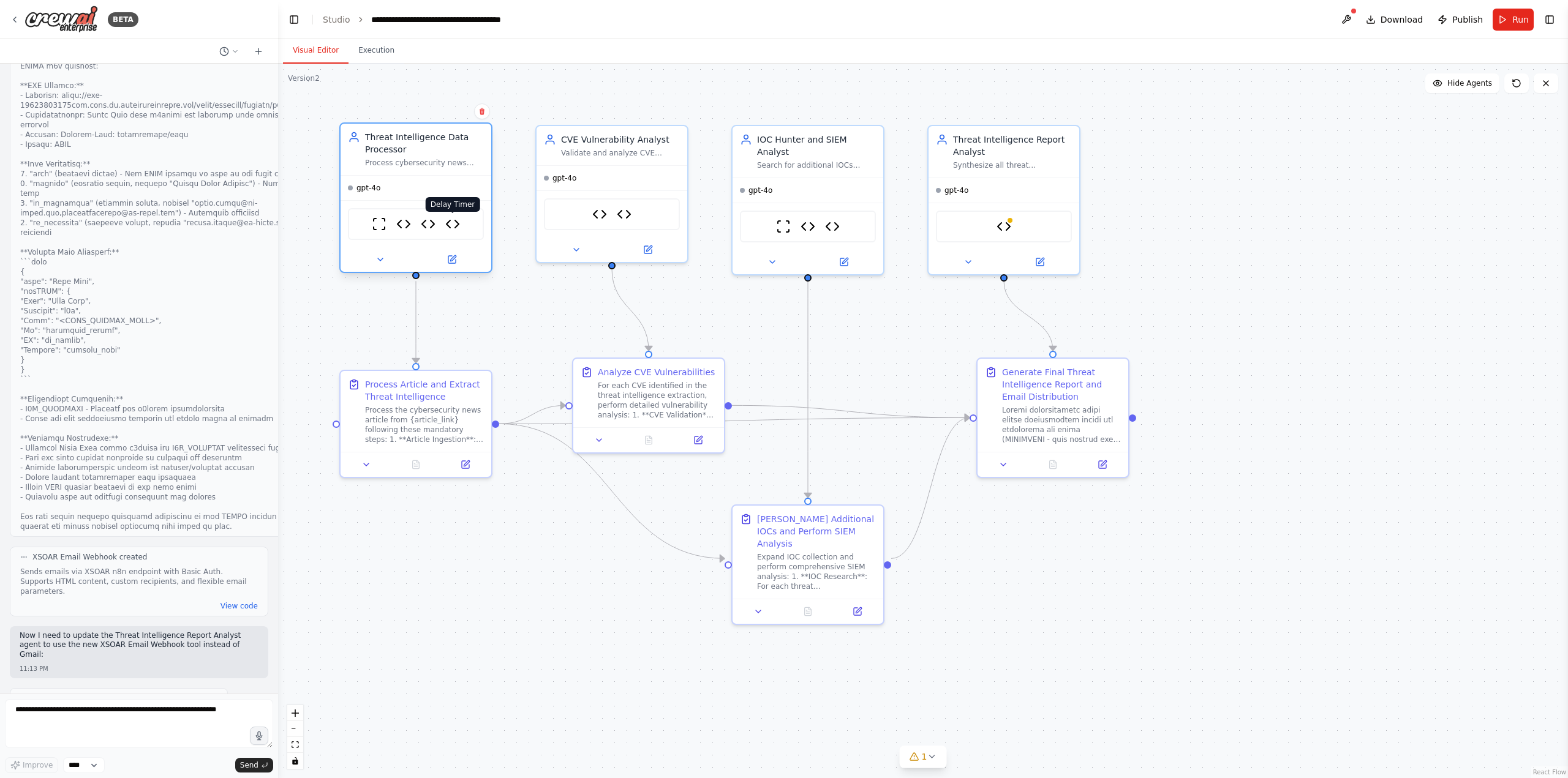
click at [453, 226] on img at bounding box center [452, 224] width 15 height 15
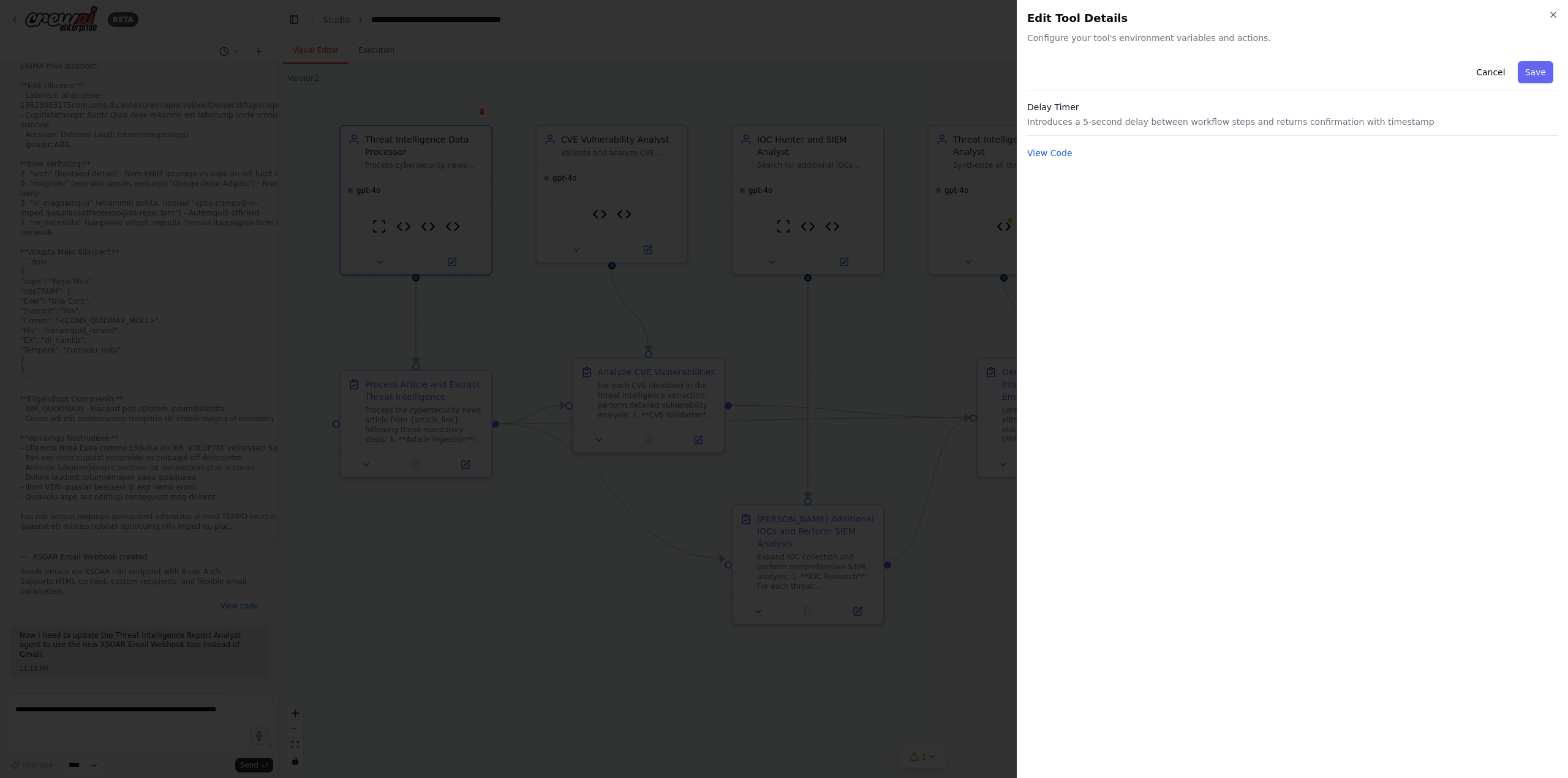
click at [1552, 20] on h2 "Edit Tool Details" at bounding box center [1293, 18] width 531 height 17
